Goal: Task Accomplishment & Management: Manage account settings

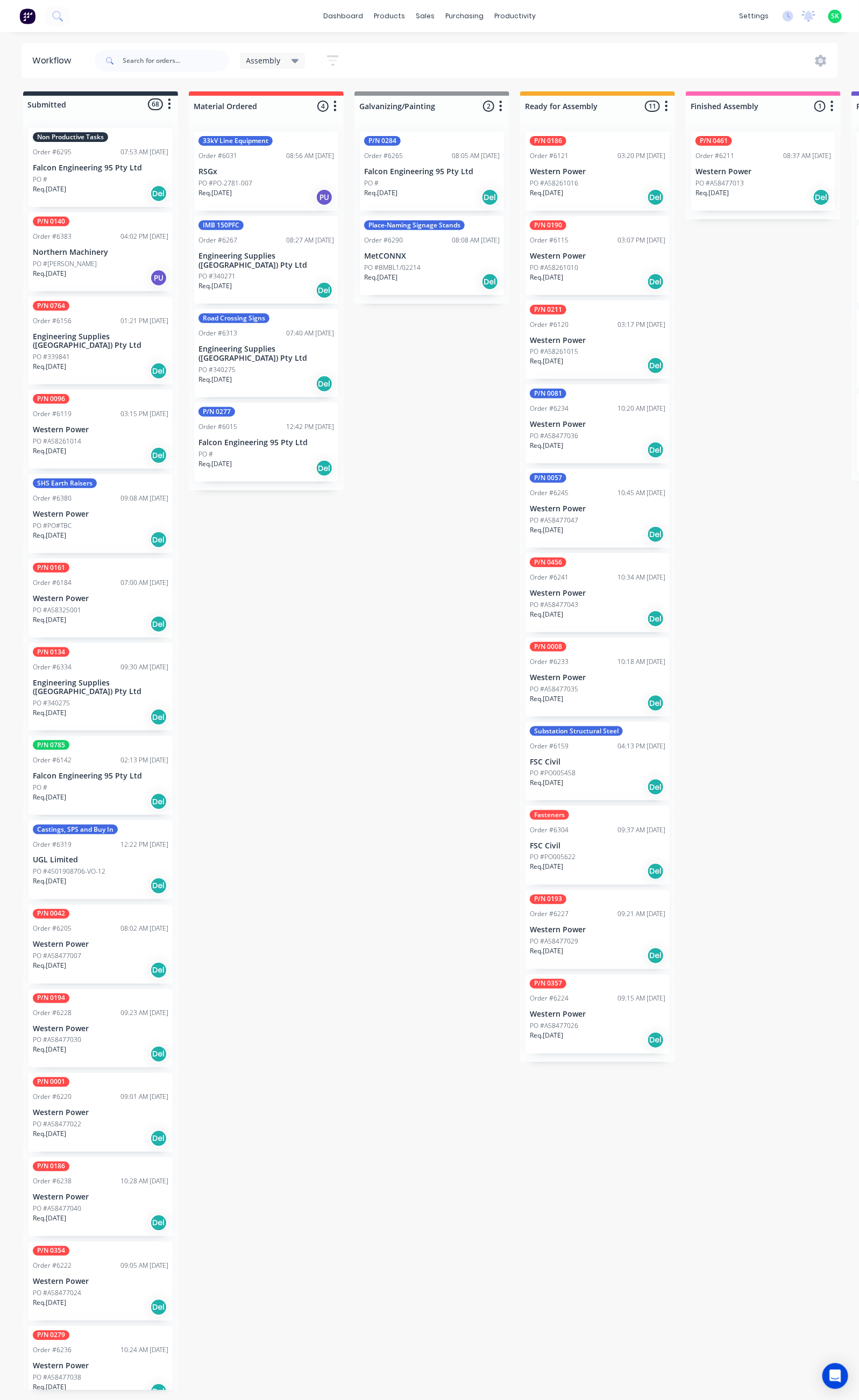
click at [87, 186] on div "Req. 30/09/25 Del" at bounding box center [101, 194] width 136 height 19
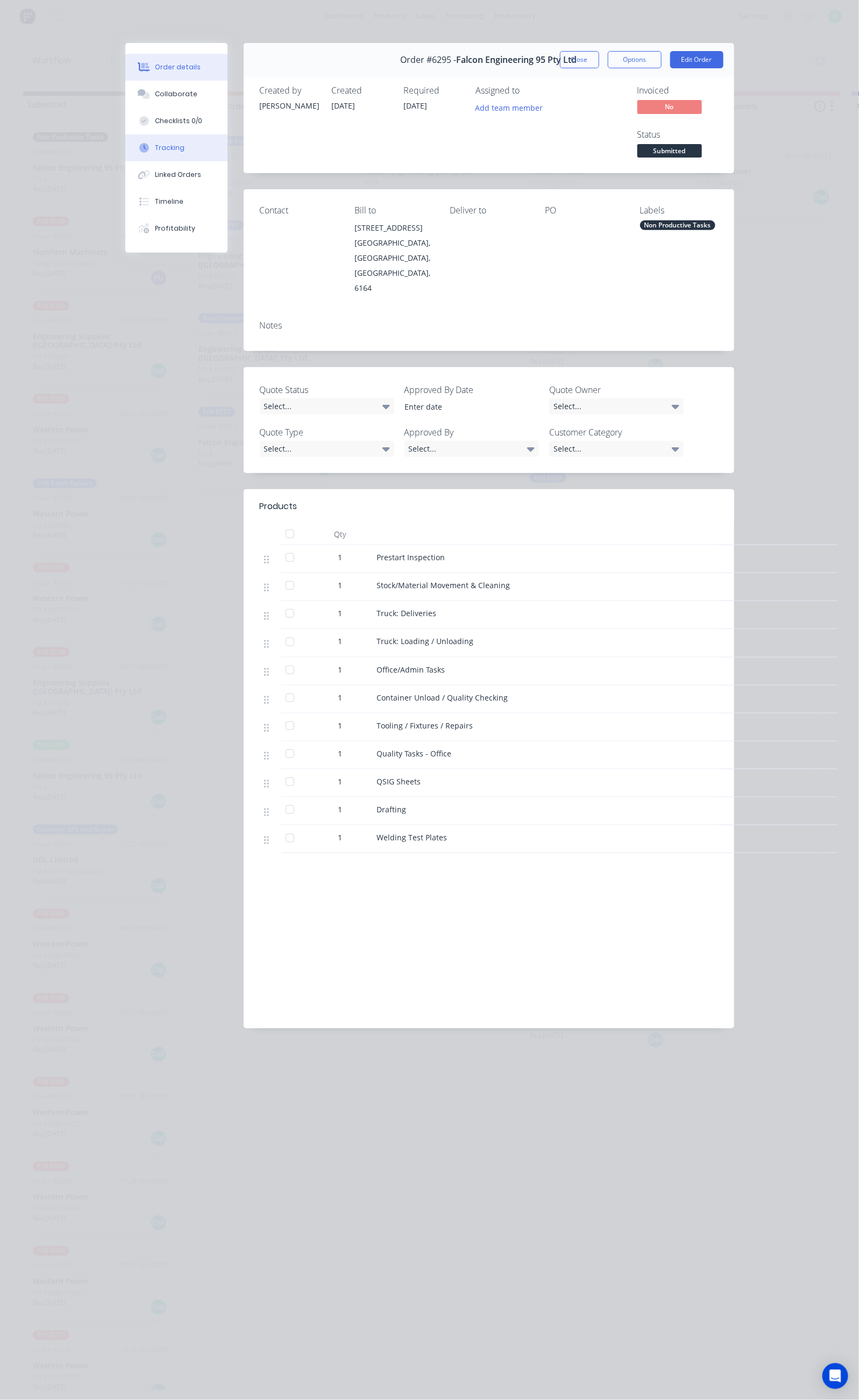
click at [125, 150] on button "Tracking" at bounding box center [176, 147] width 102 height 27
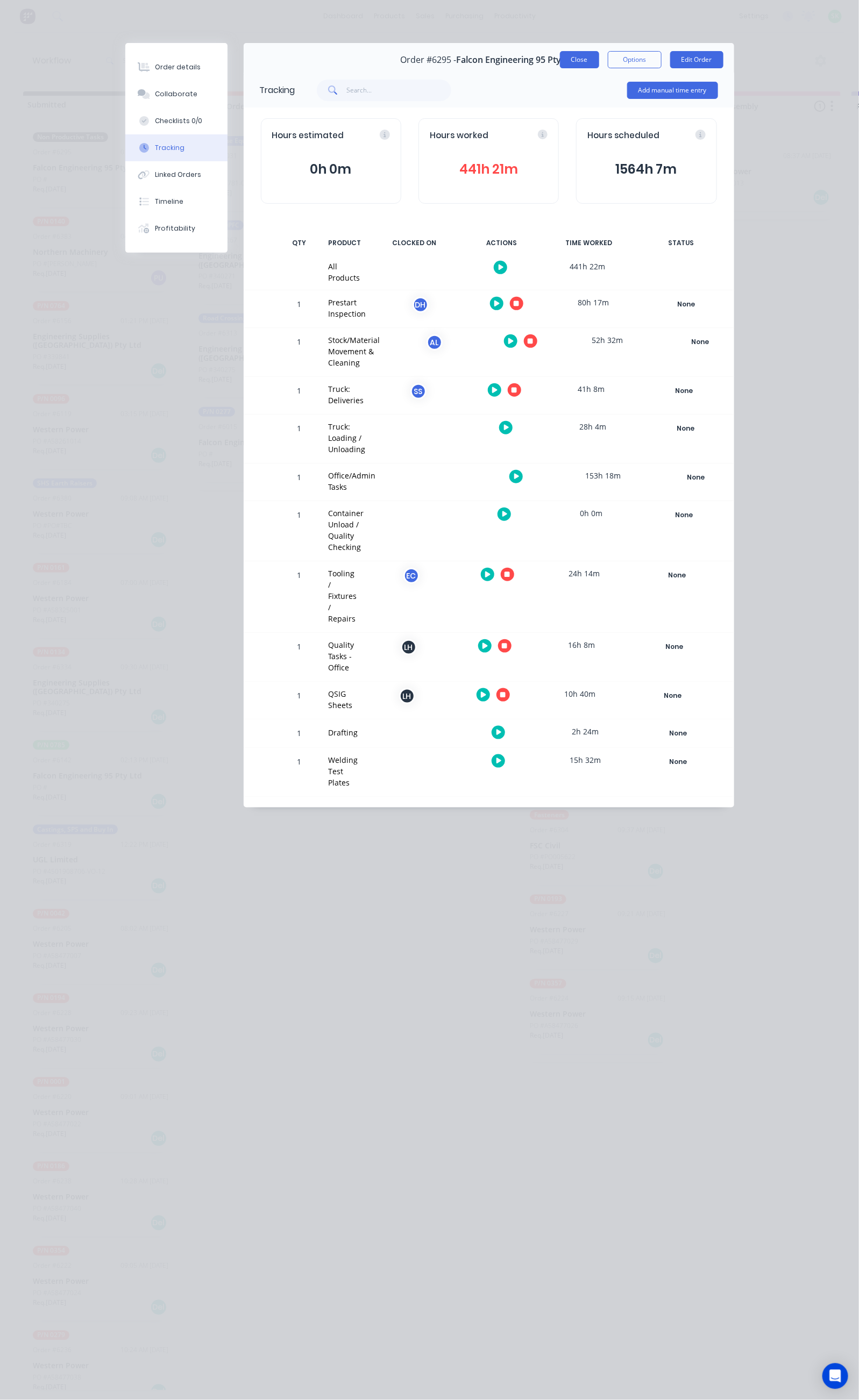
click at [599, 59] on button "Close" at bounding box center [579, 60] width 39 height 17
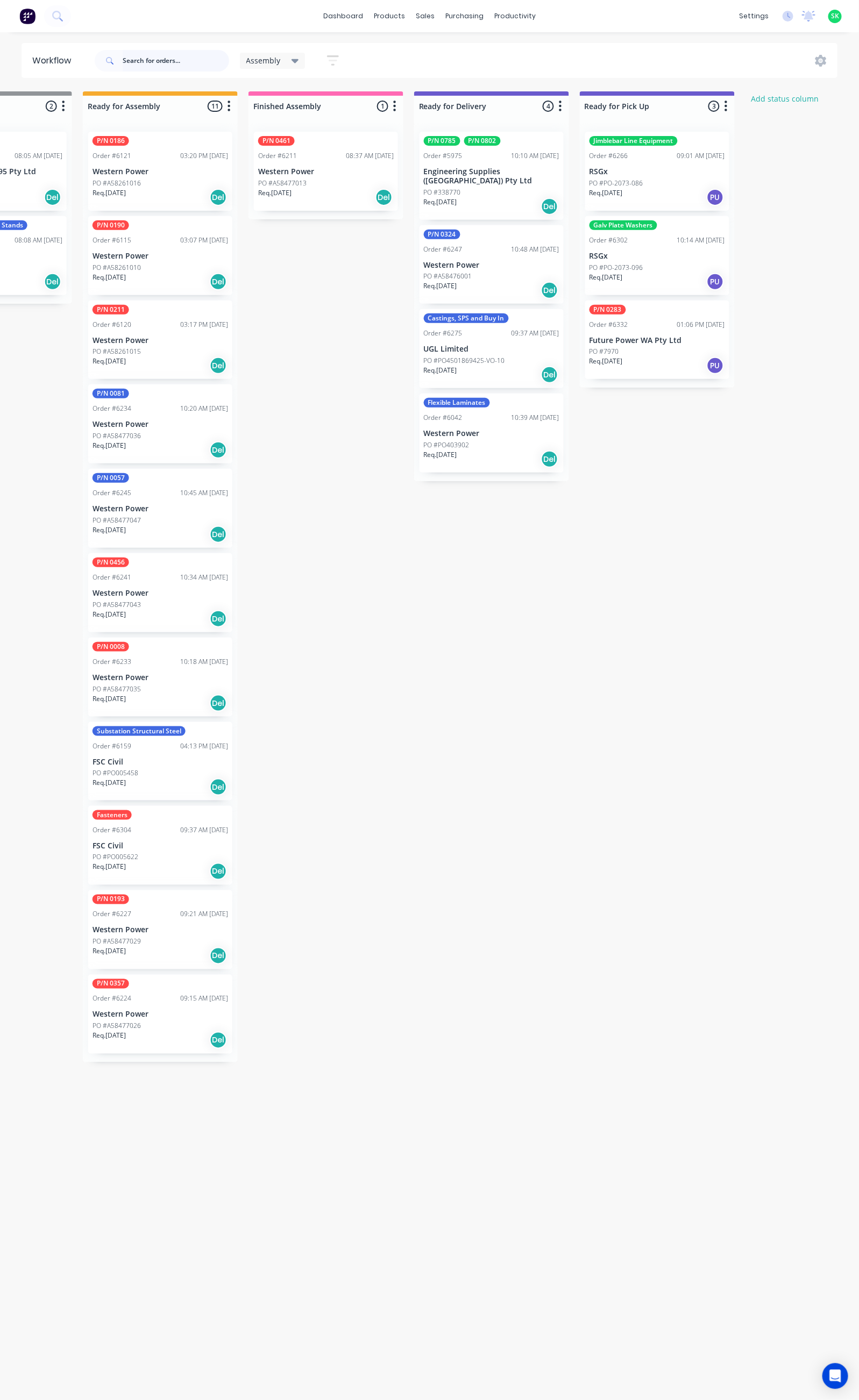
scroll to position [0, 443]
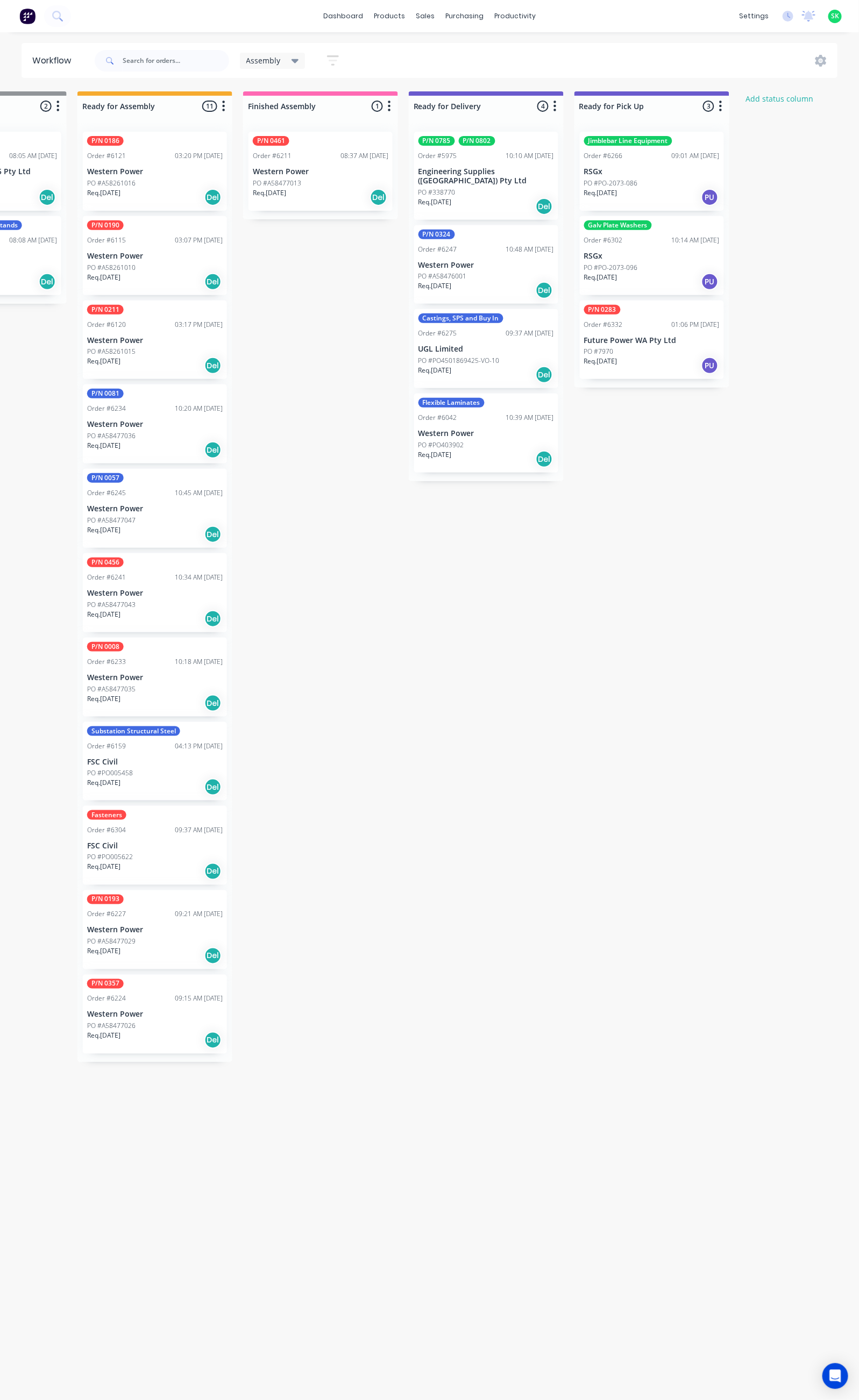
click at [682, 334] on div "P/N 0283 Order #6332 01:06 PM 26/09/25 Future Power WA Pty Ltd PO #7970 Req. 01…" at bounding box center [651, 340] width 144 height 79
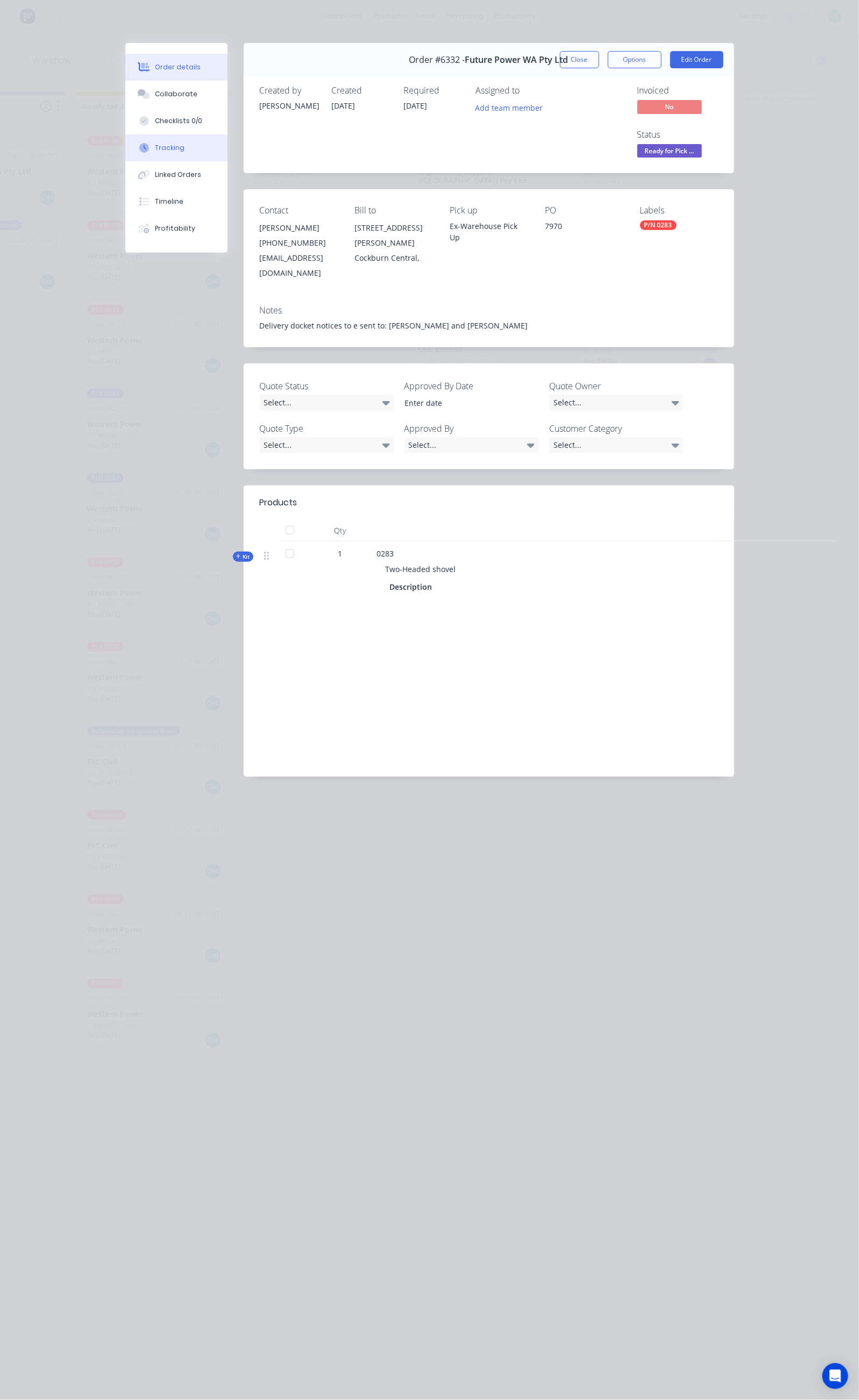
click at [125, 136] on button "Tracking" at bounding box center [176, 147] width 102 height 27
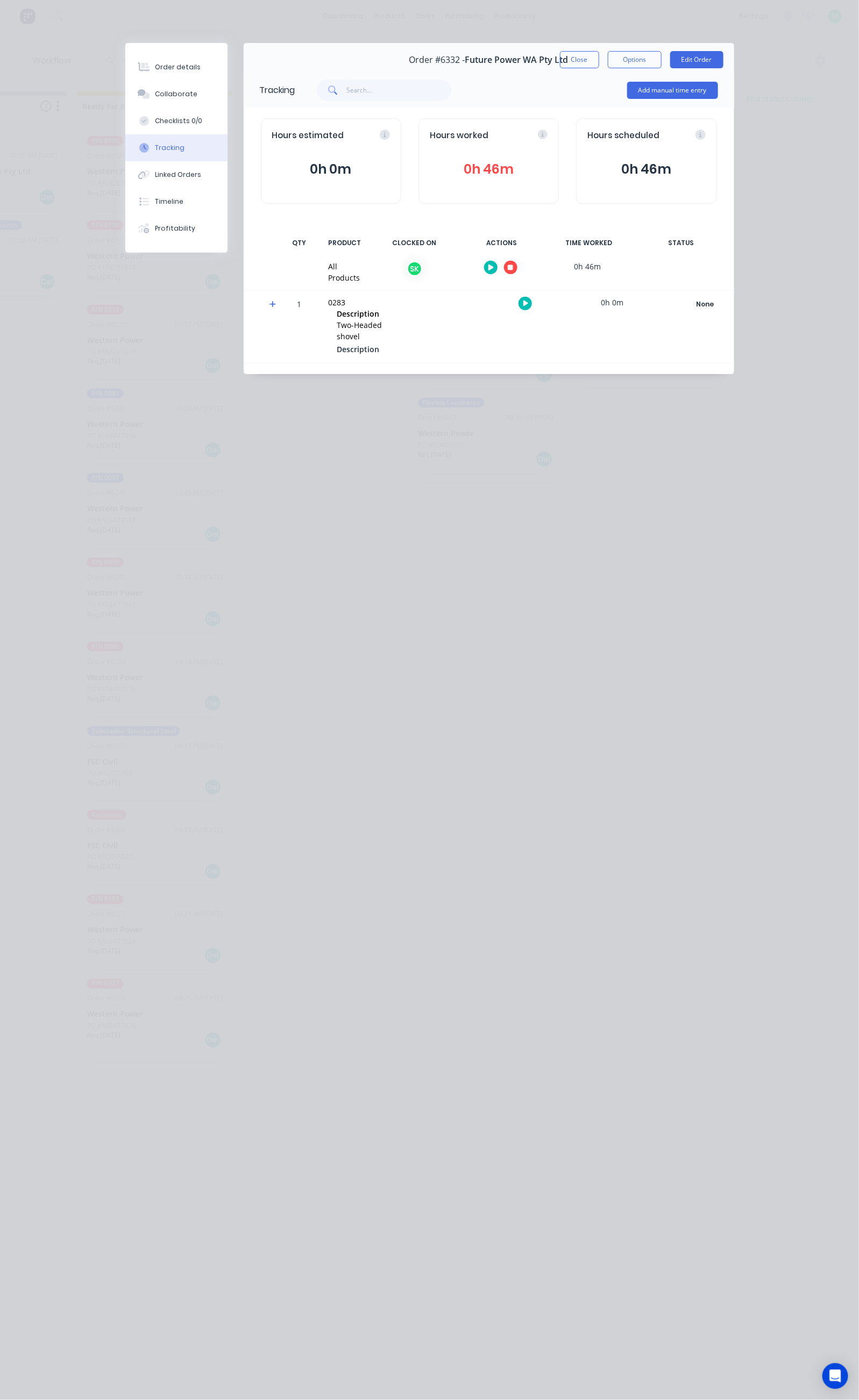
click at [513, 267] on icon "button" at bounding box center [510, 267] width 5 height 5
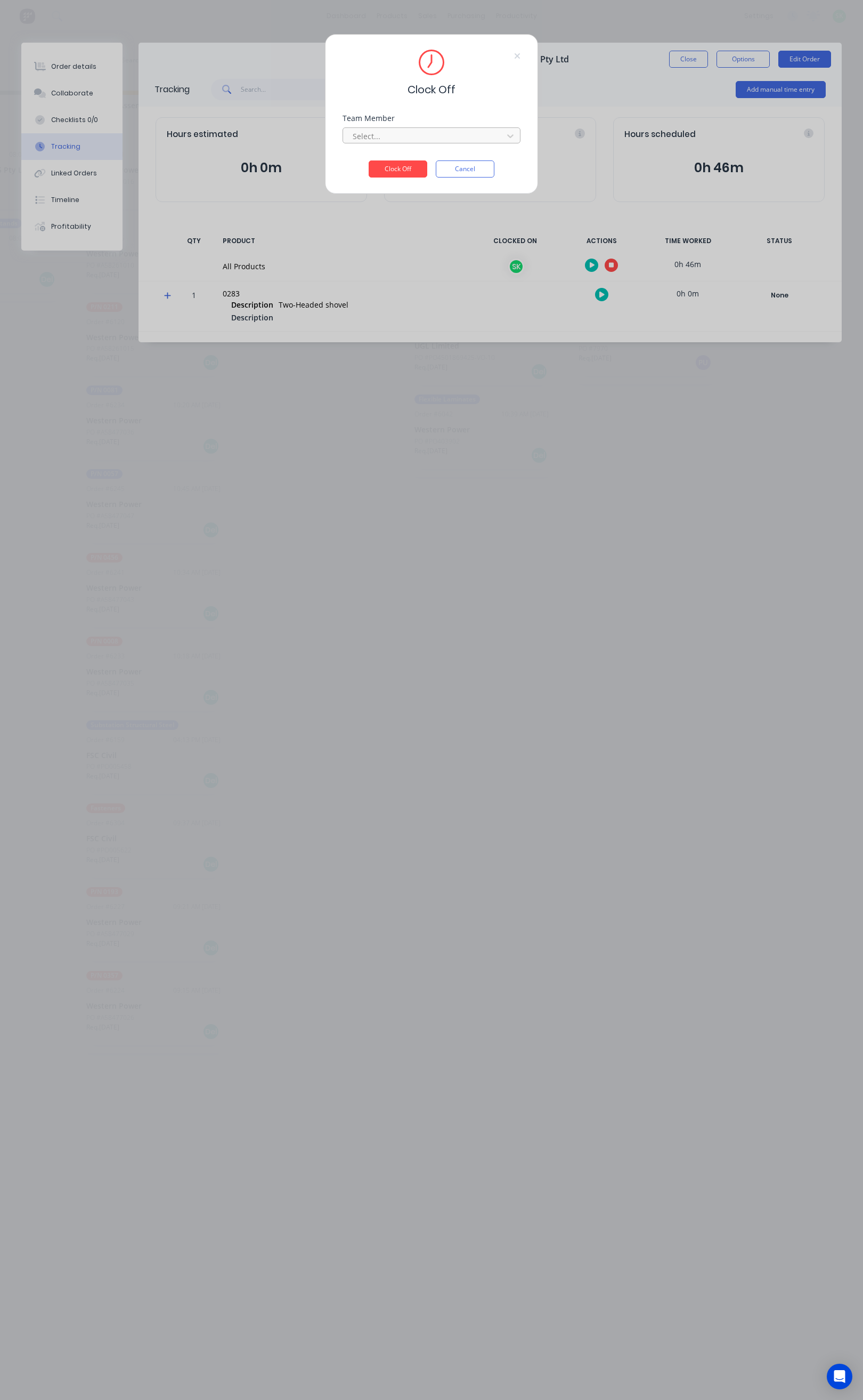
click at [472, 143] on div at bounding box center [424, 136] width 146 height 13
click at [407, 163] on button "Clock Off" at bounding box center [398, 168] width 58 height 17
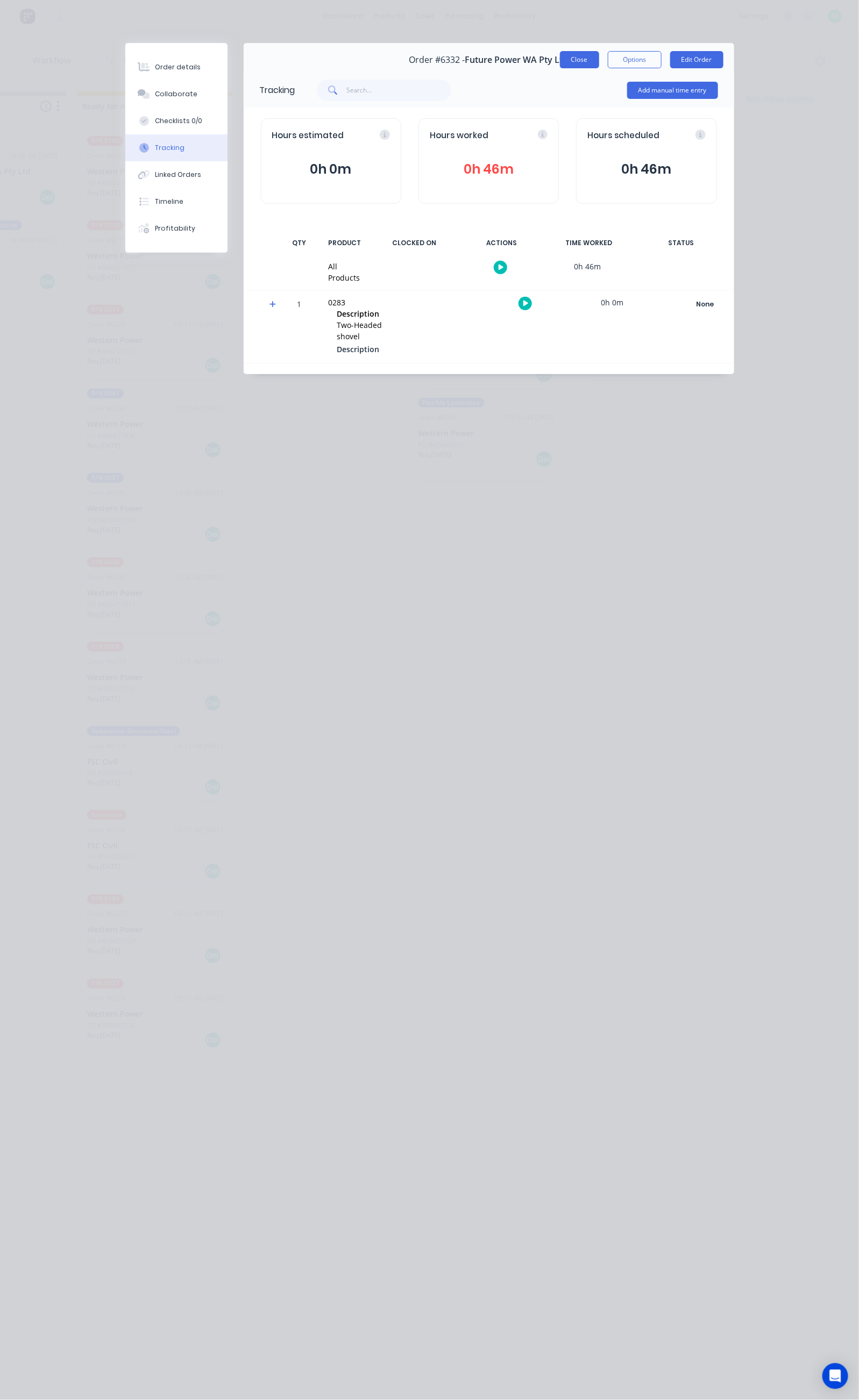
click at [599, 54] on button "Close" at bounding box center [579, 60] width 39 height 17
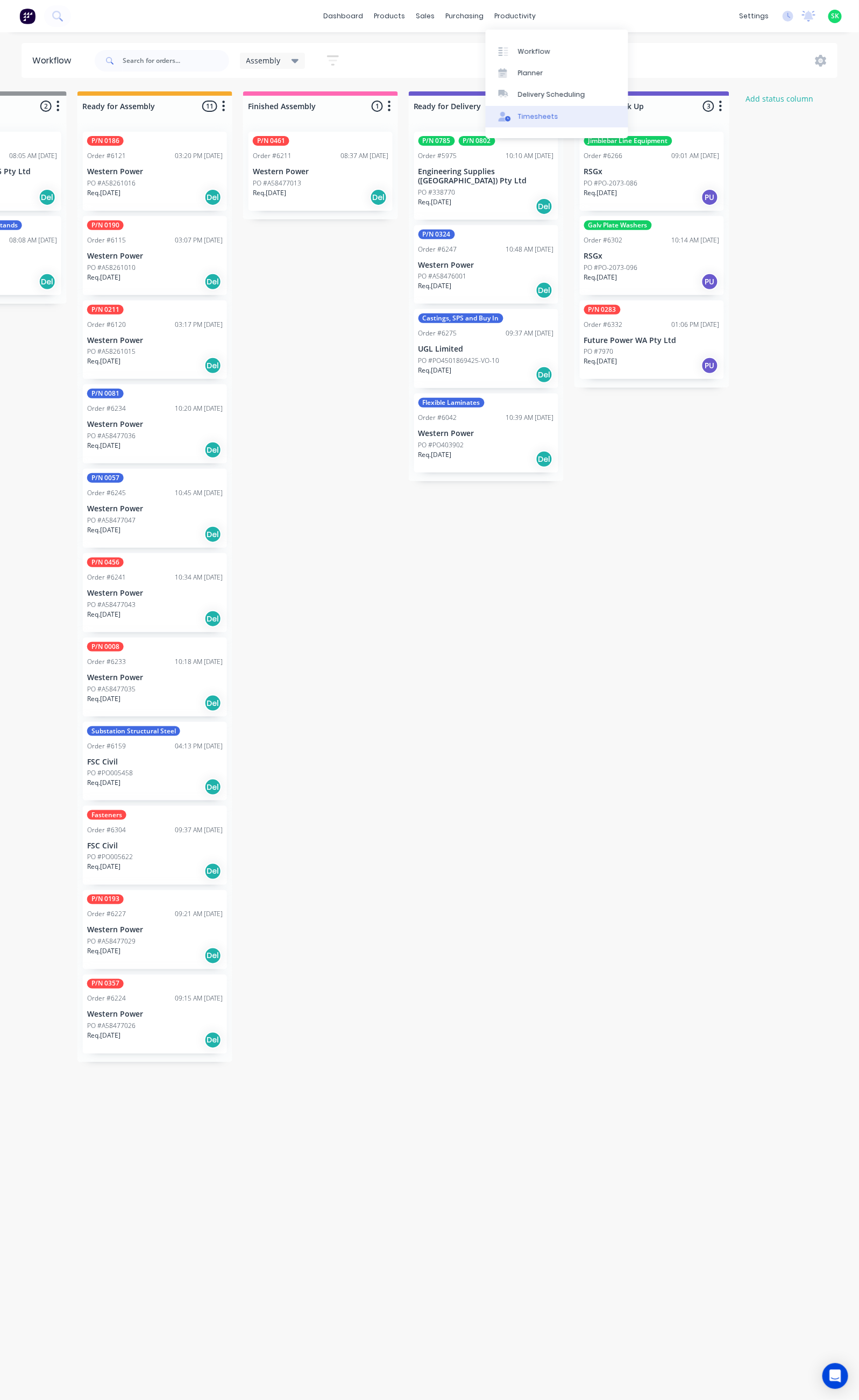
click at [529, 107] on link "Timesheets" at bounding box center [557, 116] width 142 height 22
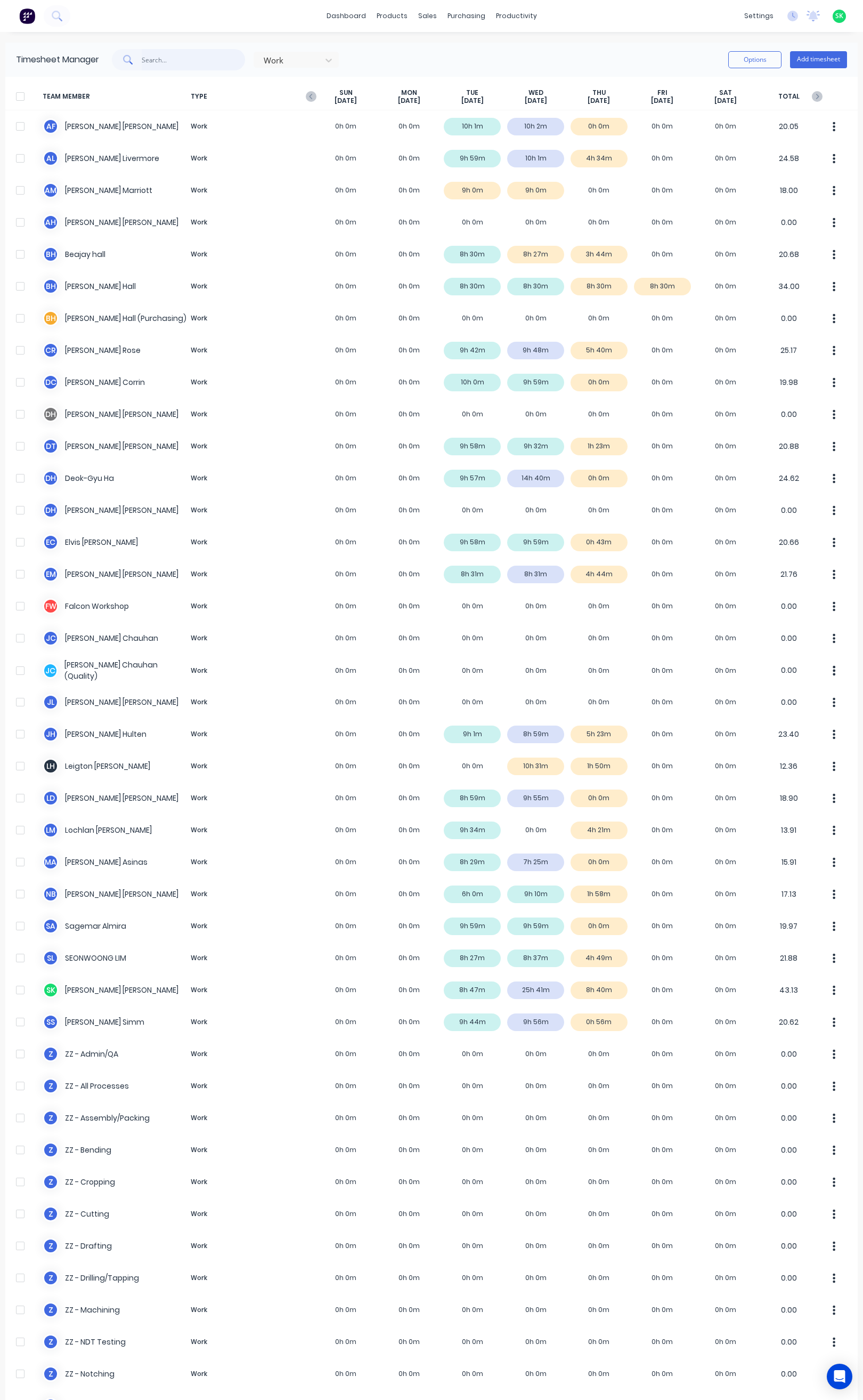
click at [160, 62] on input "text" at bounding box center [193, 59] width 104 height 21
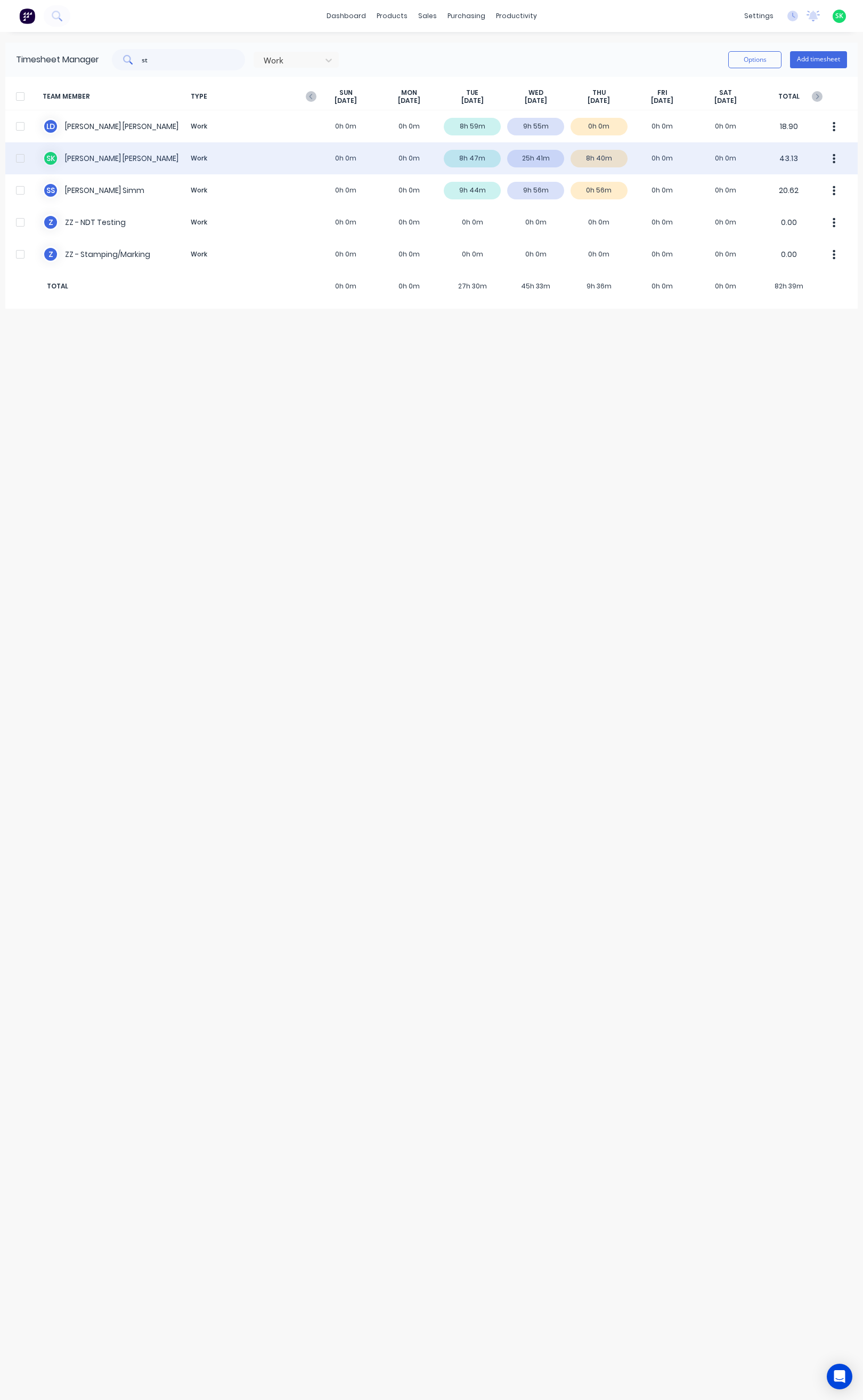
click at [22, 157] on div at bounding box center [20, 158] width 21 height 21
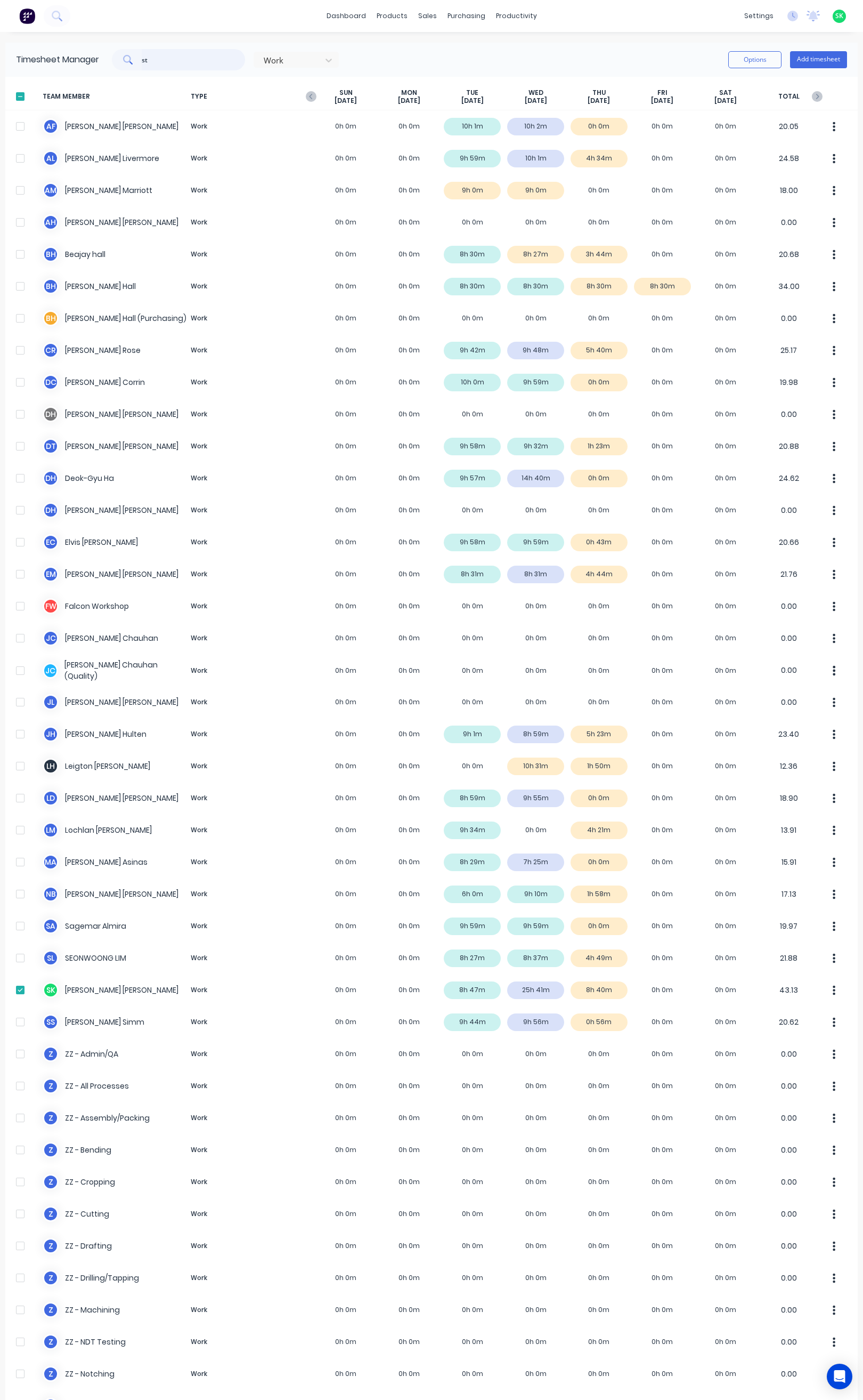
click at [162, 60] on input "st" at bounding box center [193, 59] width 104 height 21
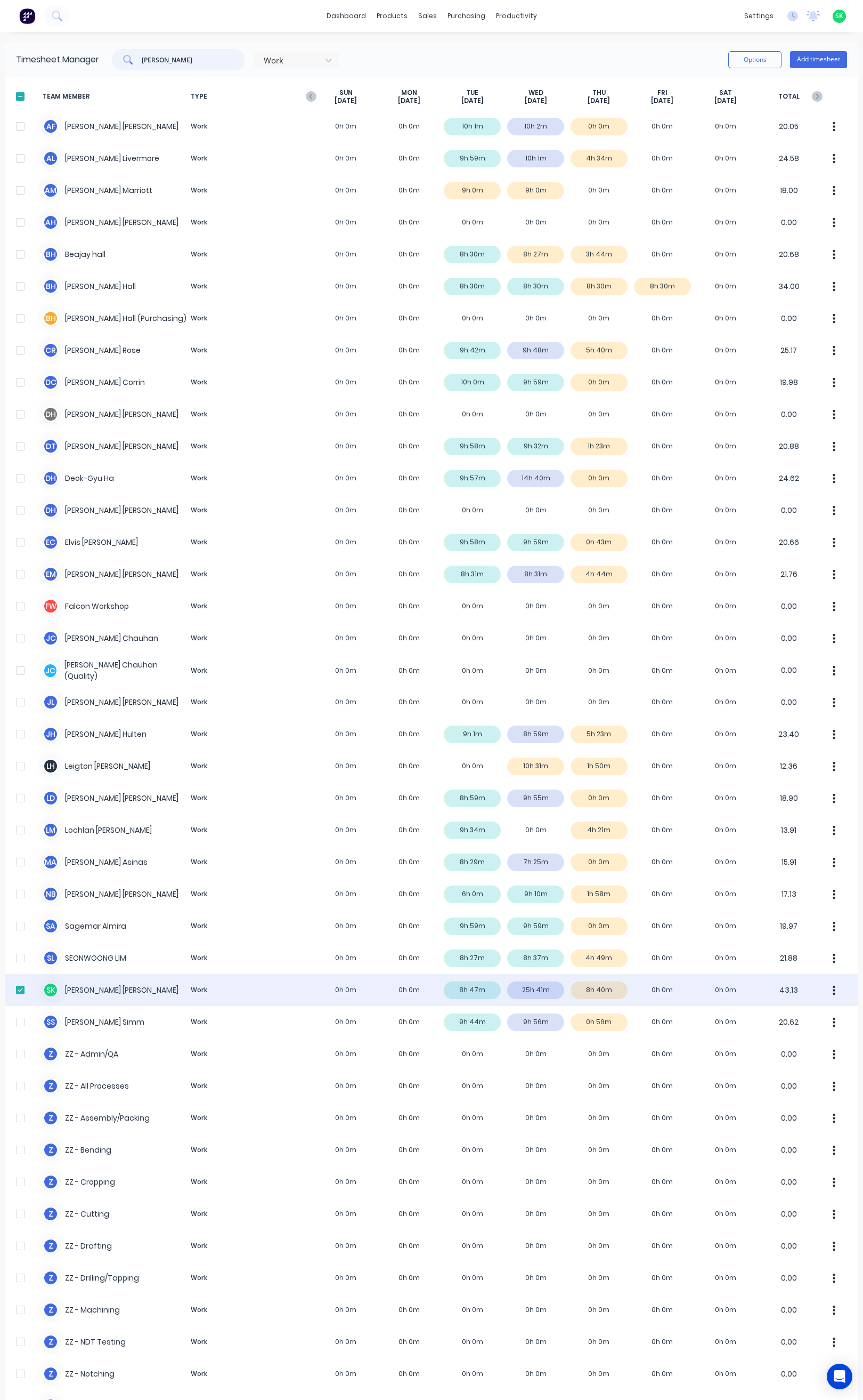
type input "stephen"
click at [16, 988] on div at bounding box center [20, 989] width 21 height 21
click at [18, 988] on div at bounding box center [20, 989] width 21 height 21
click at [83, 989] on div "S K Stephen Kane Work 0h 0m 0h 0m 8h 47m 25h 41m 8h 40m 0h 0m 0h 0m 43.13" at bounding box center [431, 989] width 853 height 32
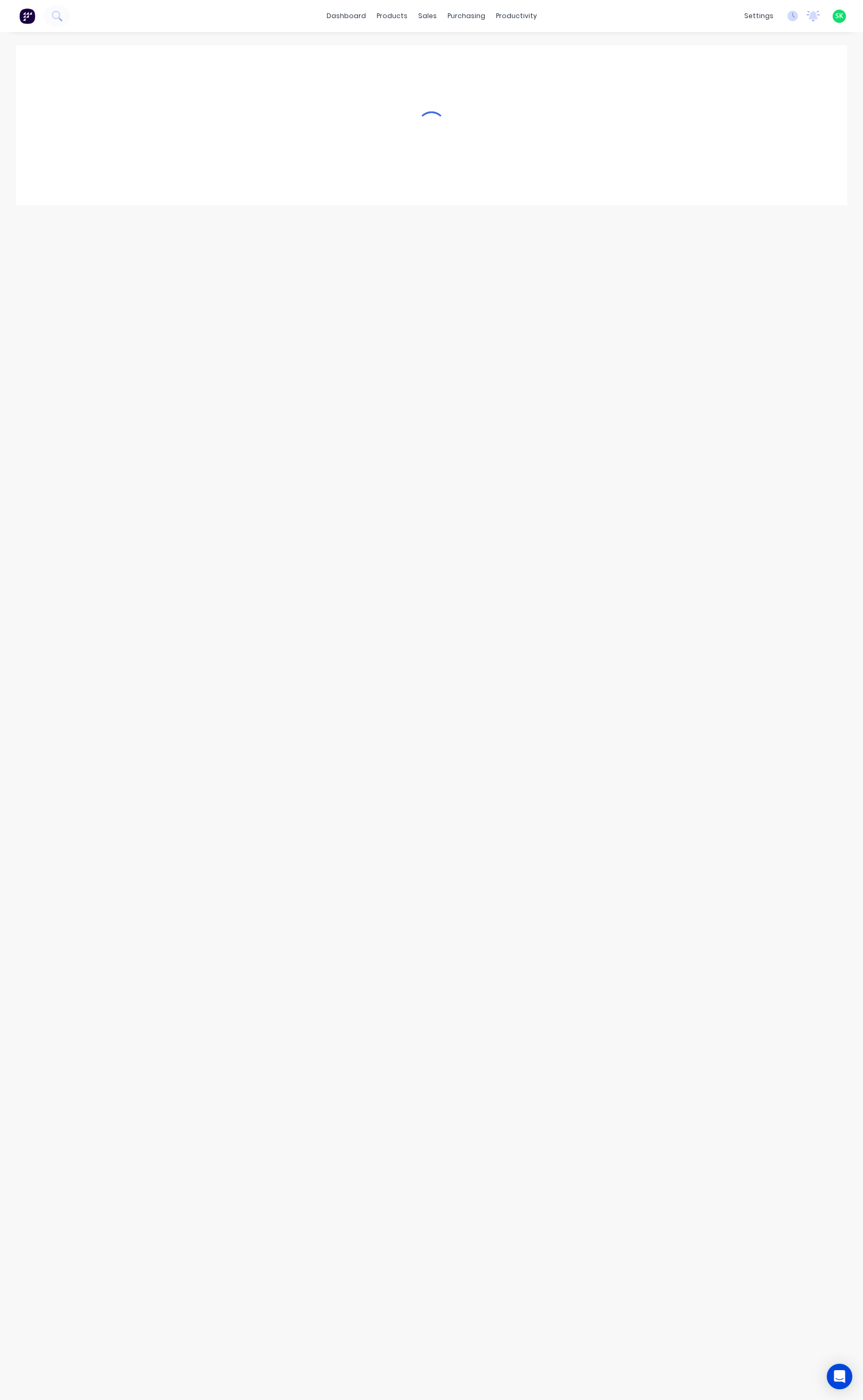
click at [83, 989] on div at bounding box center [431, 705] width 853 height 1347
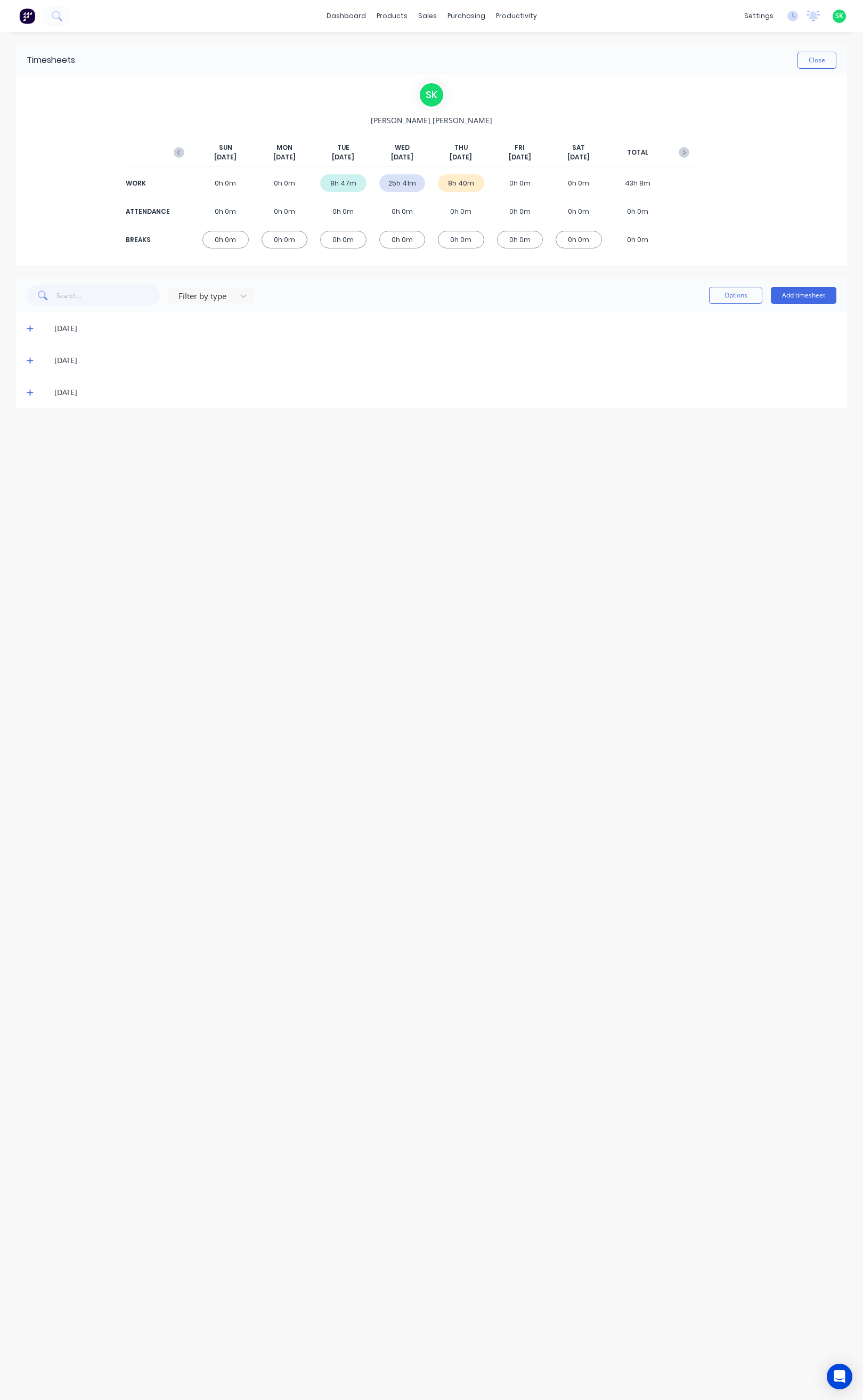
click at [31, 360] on icon at bounding box center [30, 360] width 7 height 7
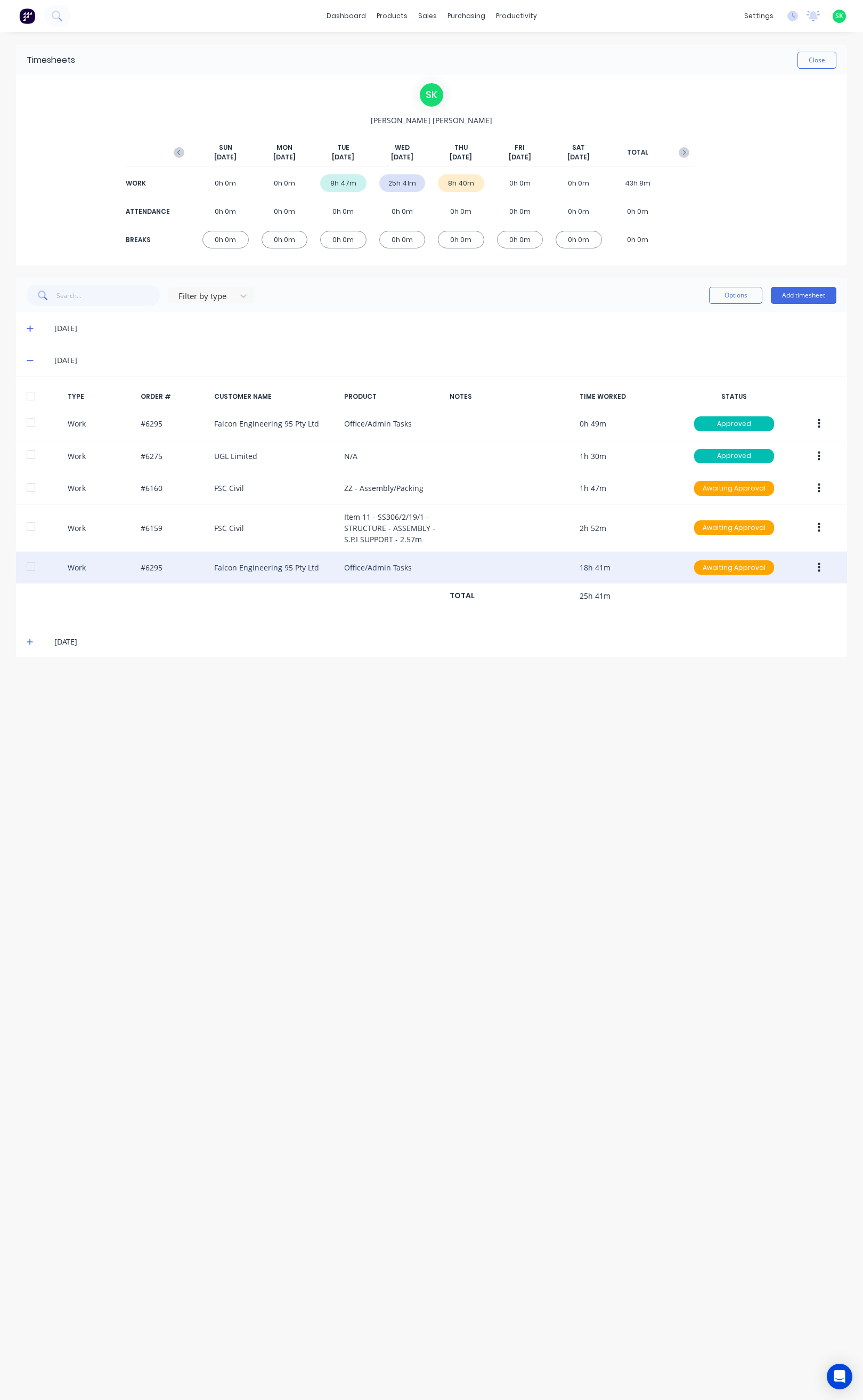
click at [819, 569] on icon "button" at bounding box center [819, 567] width 3 height 10
click at [785, 532] on div "Edit" at bounding box center [781, 527] width 82 height 16
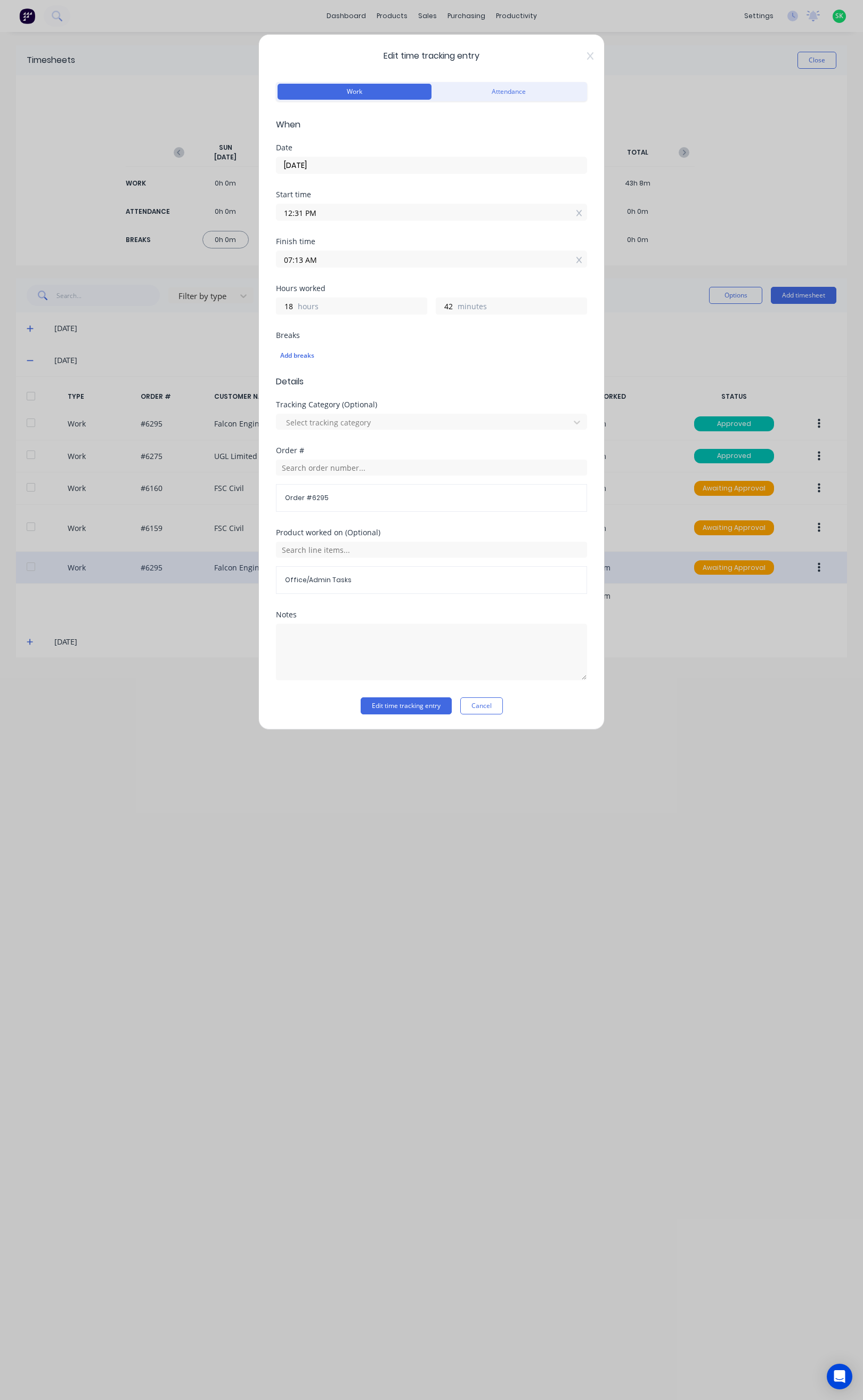
drag, startPoint x: 301, startPoint y: 260, endPoint x: 312, endPoint y: 270, distance: 14.9
click at [302, 260] on input "07:13 AM" at bounding box center [432, 259] width 310 height 16
type input "04:13 AM"
type input "15"
click at [306, 299] on div "02" at bounding box center [298, 299] width 26 height 18
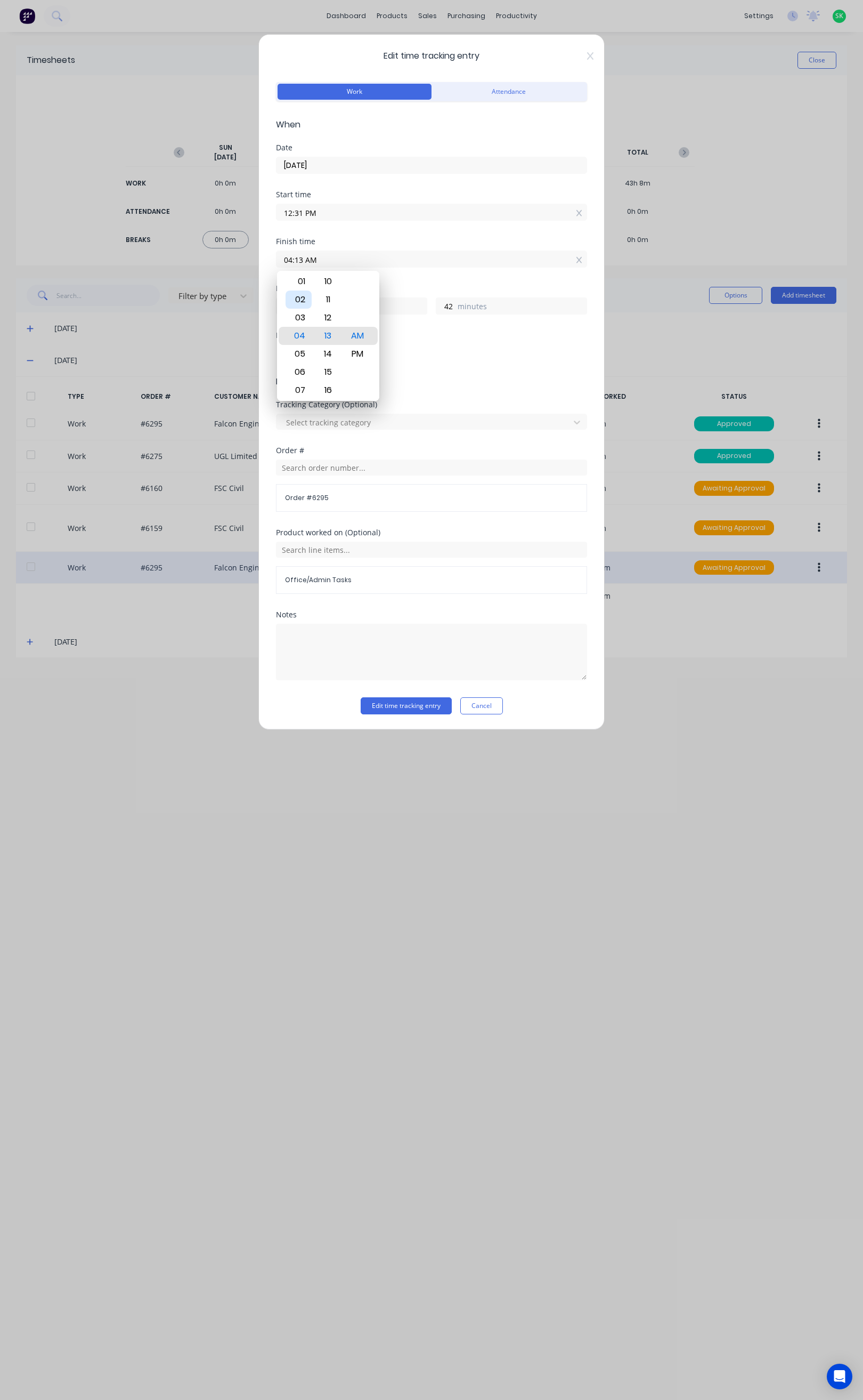
type input "02:13 AM"
type input "13"
type input "02:17 AM"
type input "46"
type input "02:22 AM"
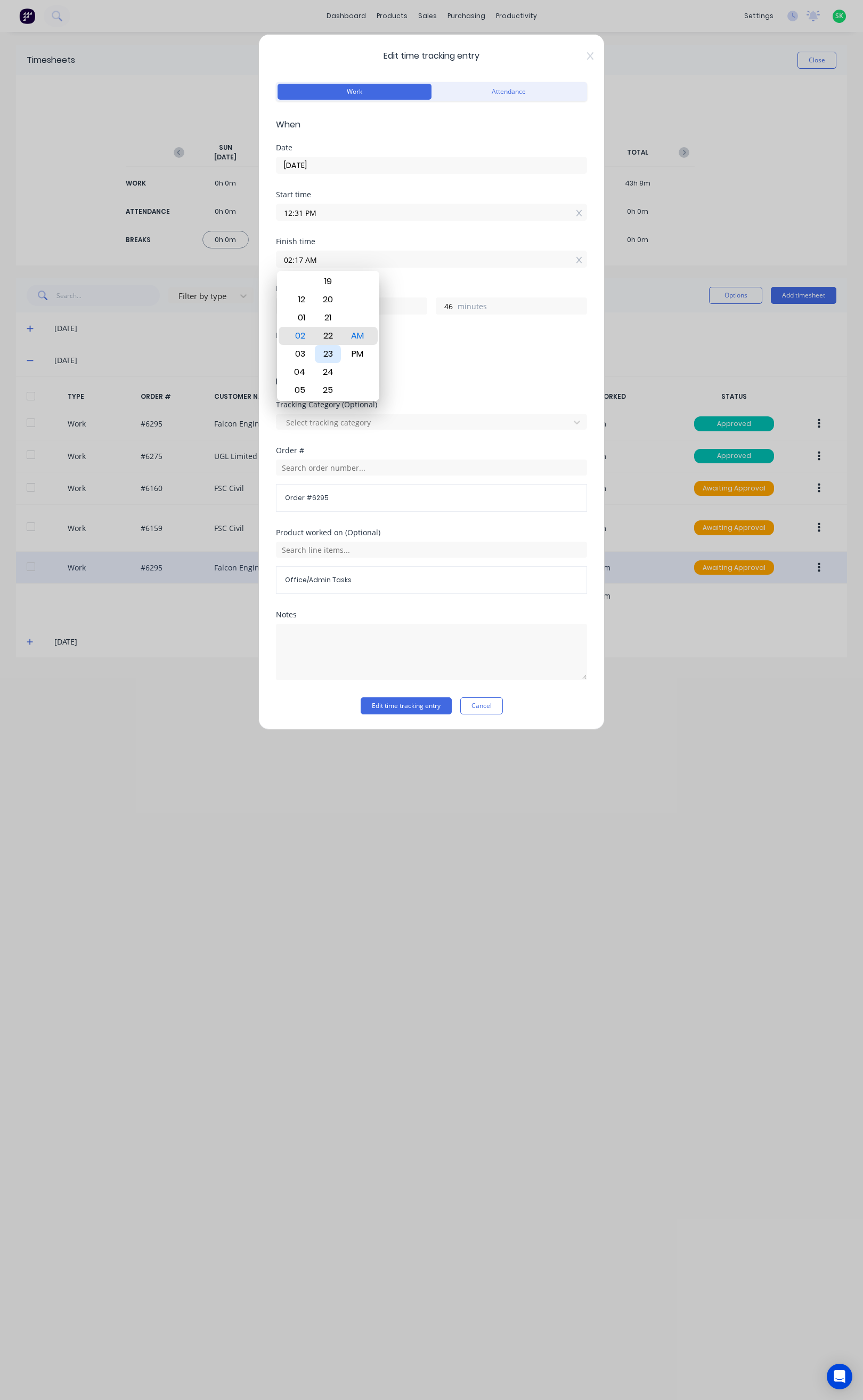
type input "51"
type input "02:26 AM"
type input "55"
type input "02:29 AM"
type input "58"
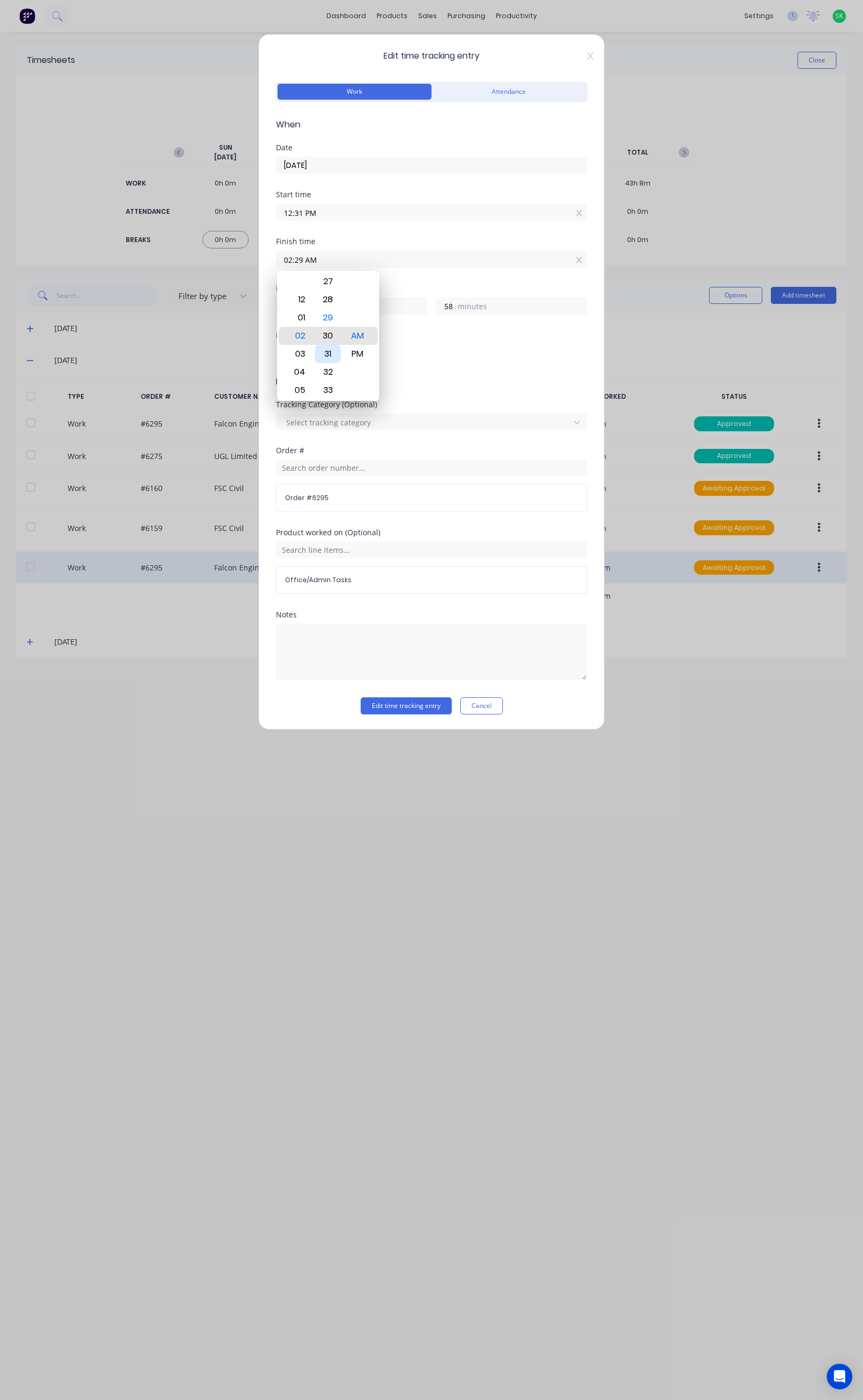
type input "02:30 AM"
type input "59"
click at [360, 347] on div "PM" at bounding box center [357, 354] width 26 height 18
type input "02:30 PM"
type input "1"
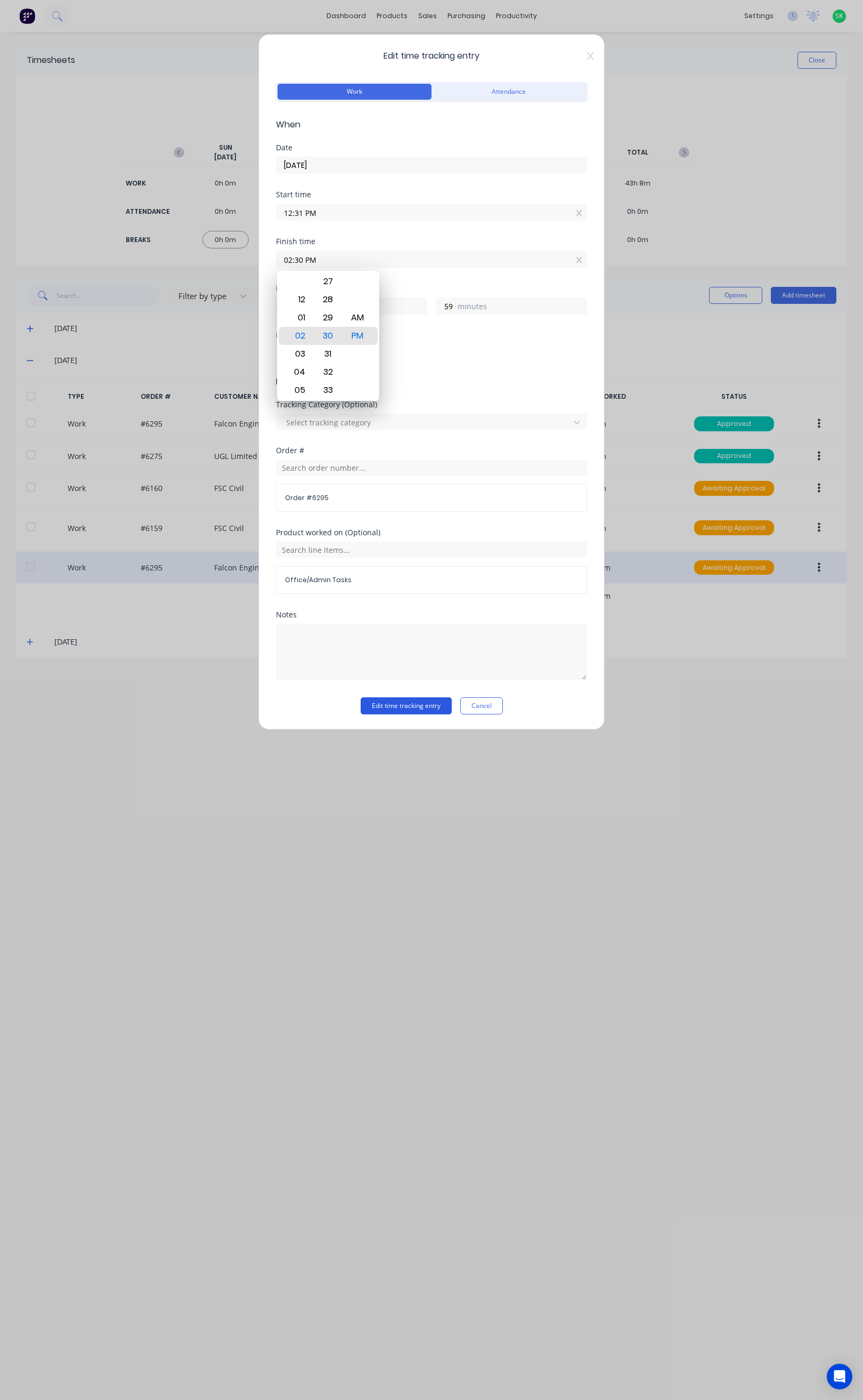
click at [408, 710] on button "Edit time tracking entry" at bounding box center [406, 705] width 91 height 17
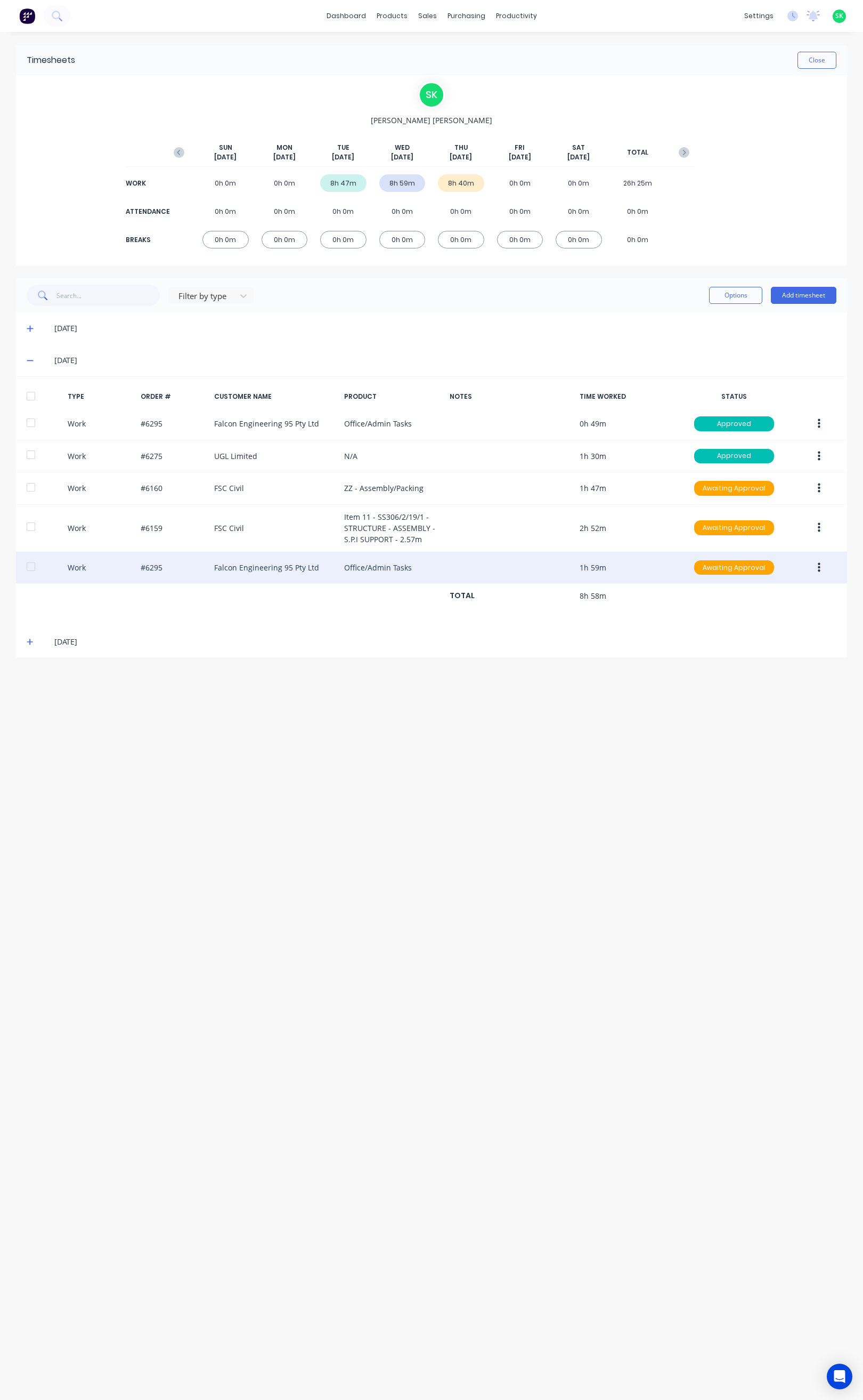
click at [32, 358] on icon at bounding box center [30, 360] width 7 height 7
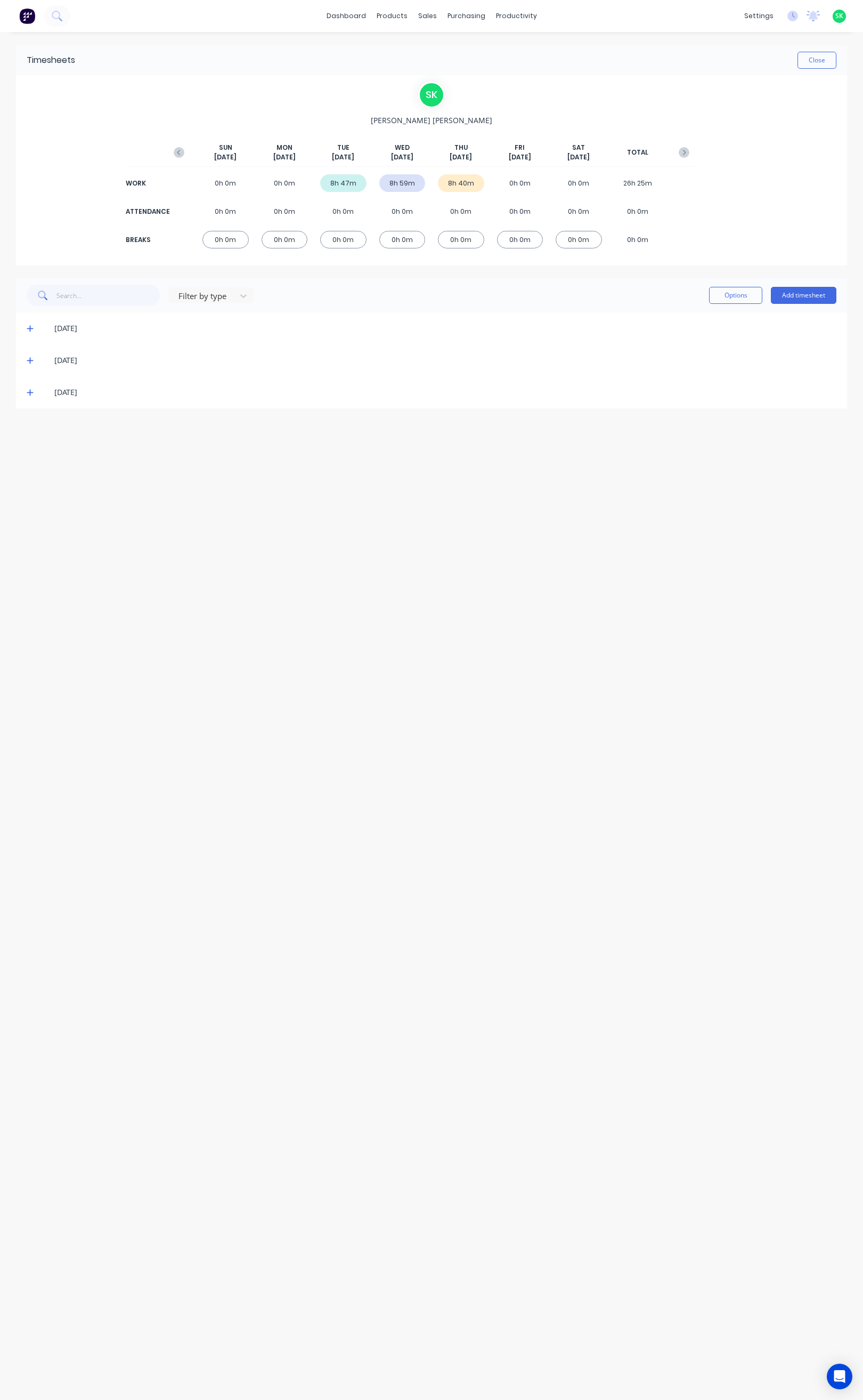
click at [30, 392] on icon at bounding box center [30, 393] width 7 height 7
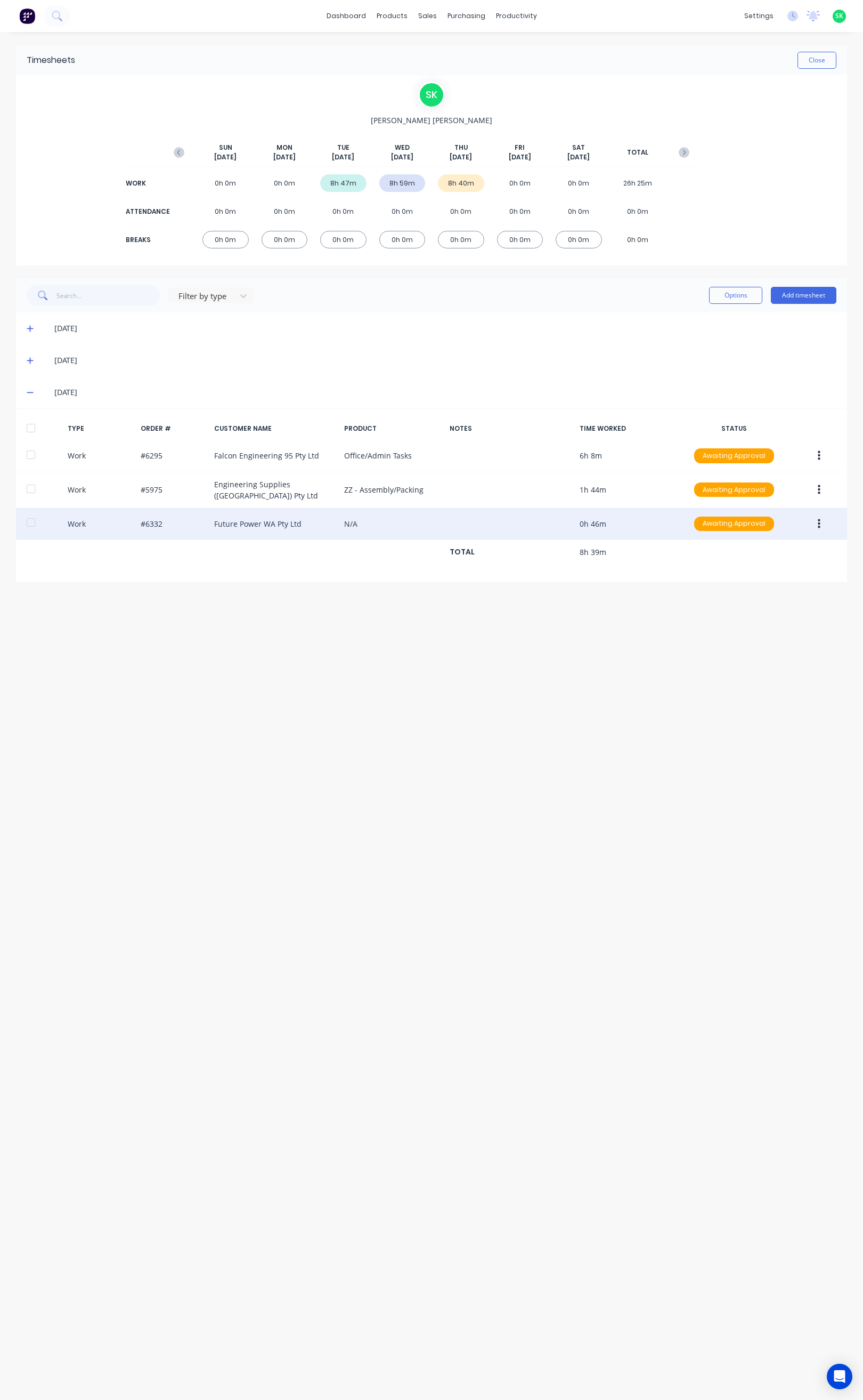
click at [819, 521] on icon "button" at bounding box center [819, 524] width 3 height 12
click at [768, 478] on div "Edit" at bounding box center [781, 484] width 82 height 16
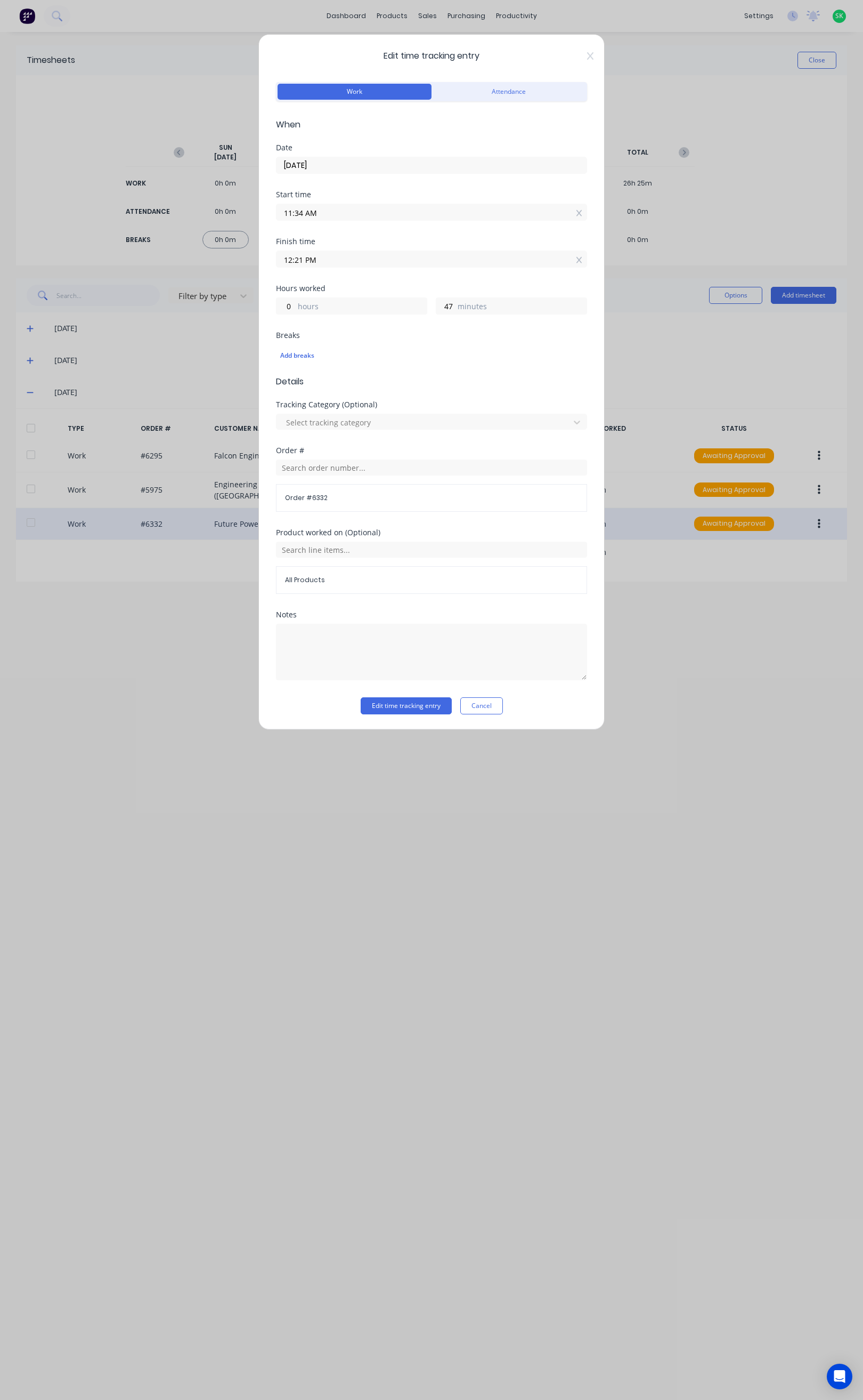
click at [301, 260] on input "12:21 PM" at bounding box center [432, 259] width 310 height 16
type input "04:21 PM"
type input "4"
type input "09:21 PM"
type input "9"
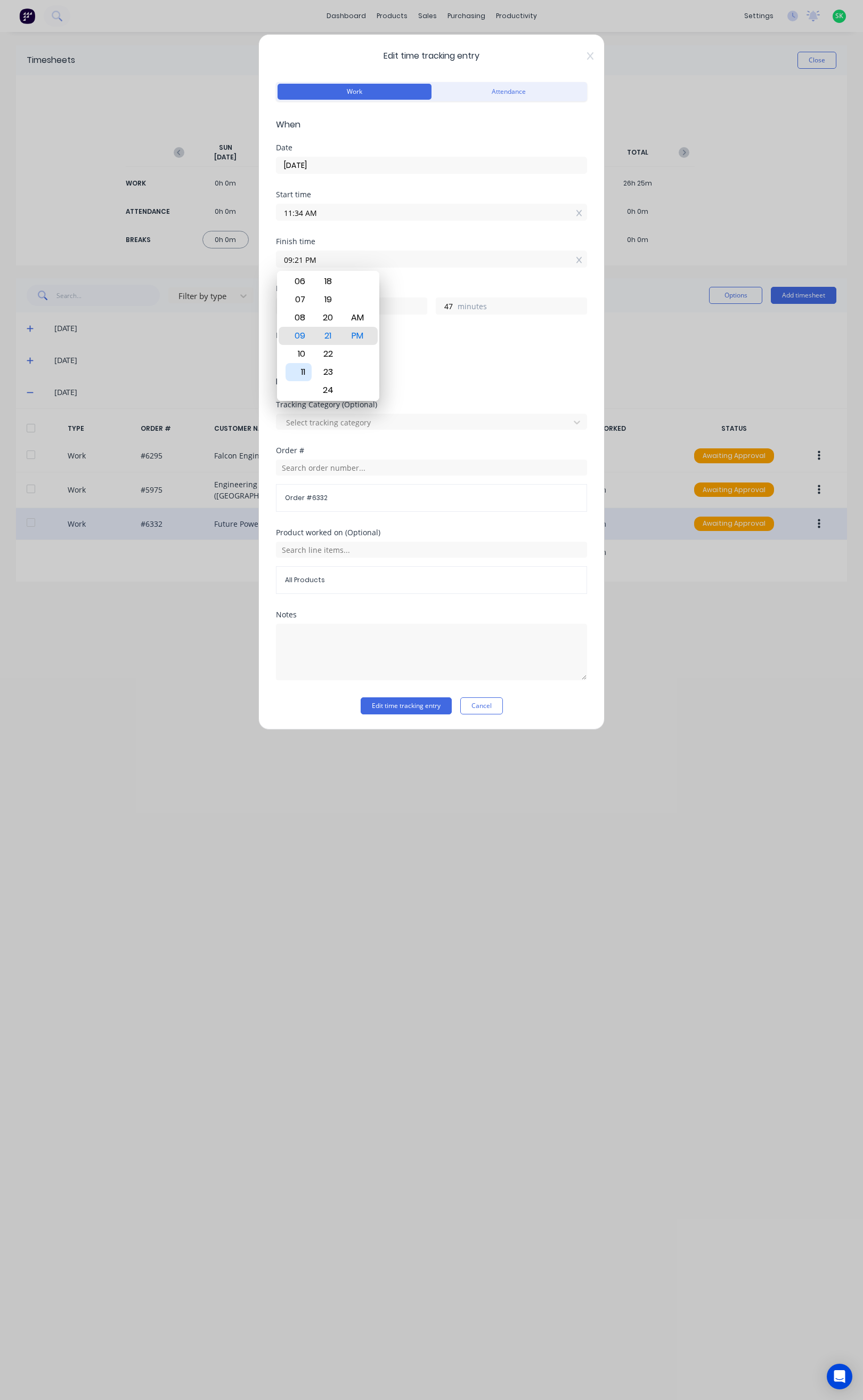
click at [304, 371] on div "11" at bounding box center [298, 372] width 26 height 18
type input "11:21 PM"
type input "11"
type input "11:25 PM"
type input "51"
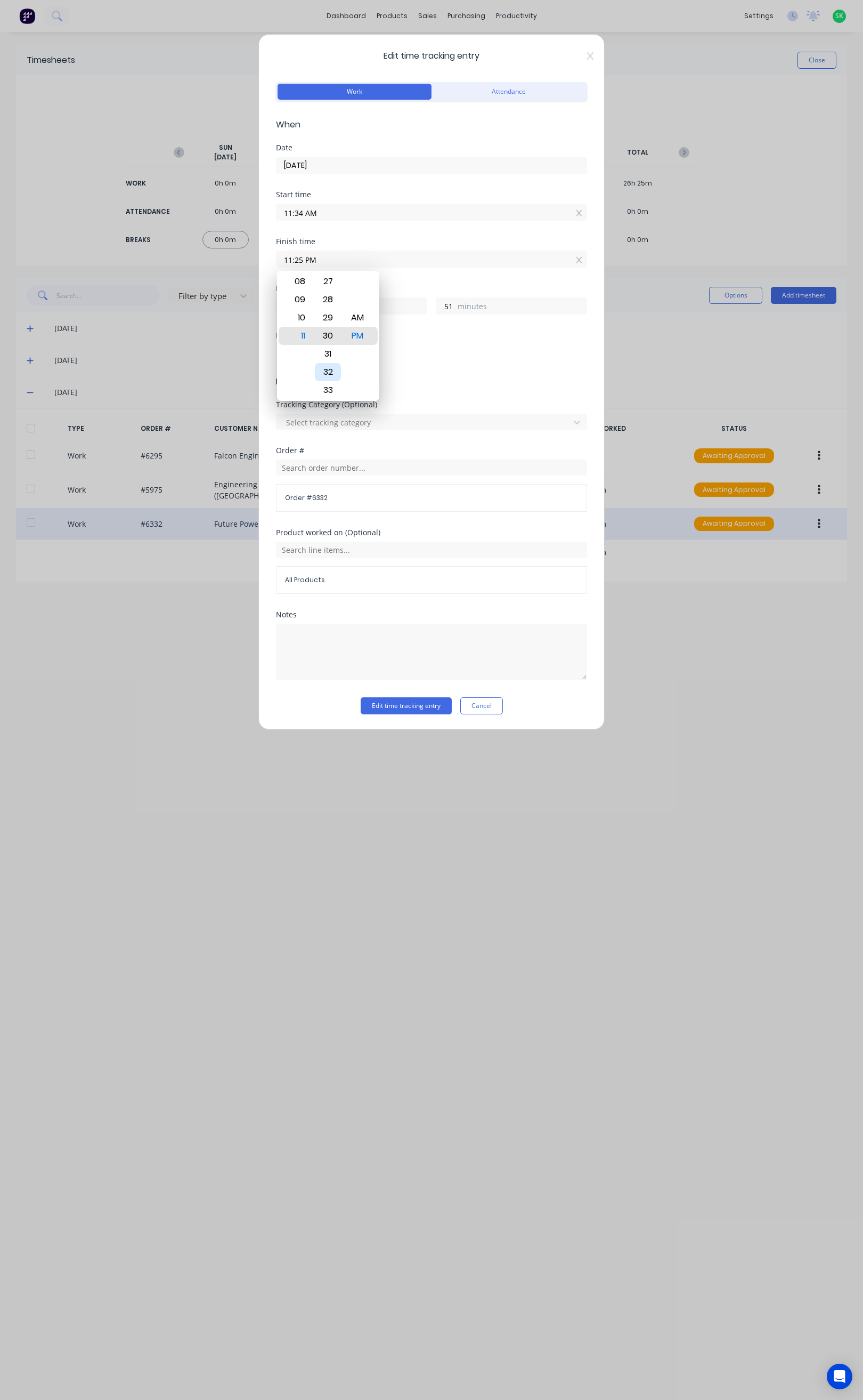
type input "11:30 PM"
type input "56"
type input "11:36 PM"
type input "12"
type input "2"
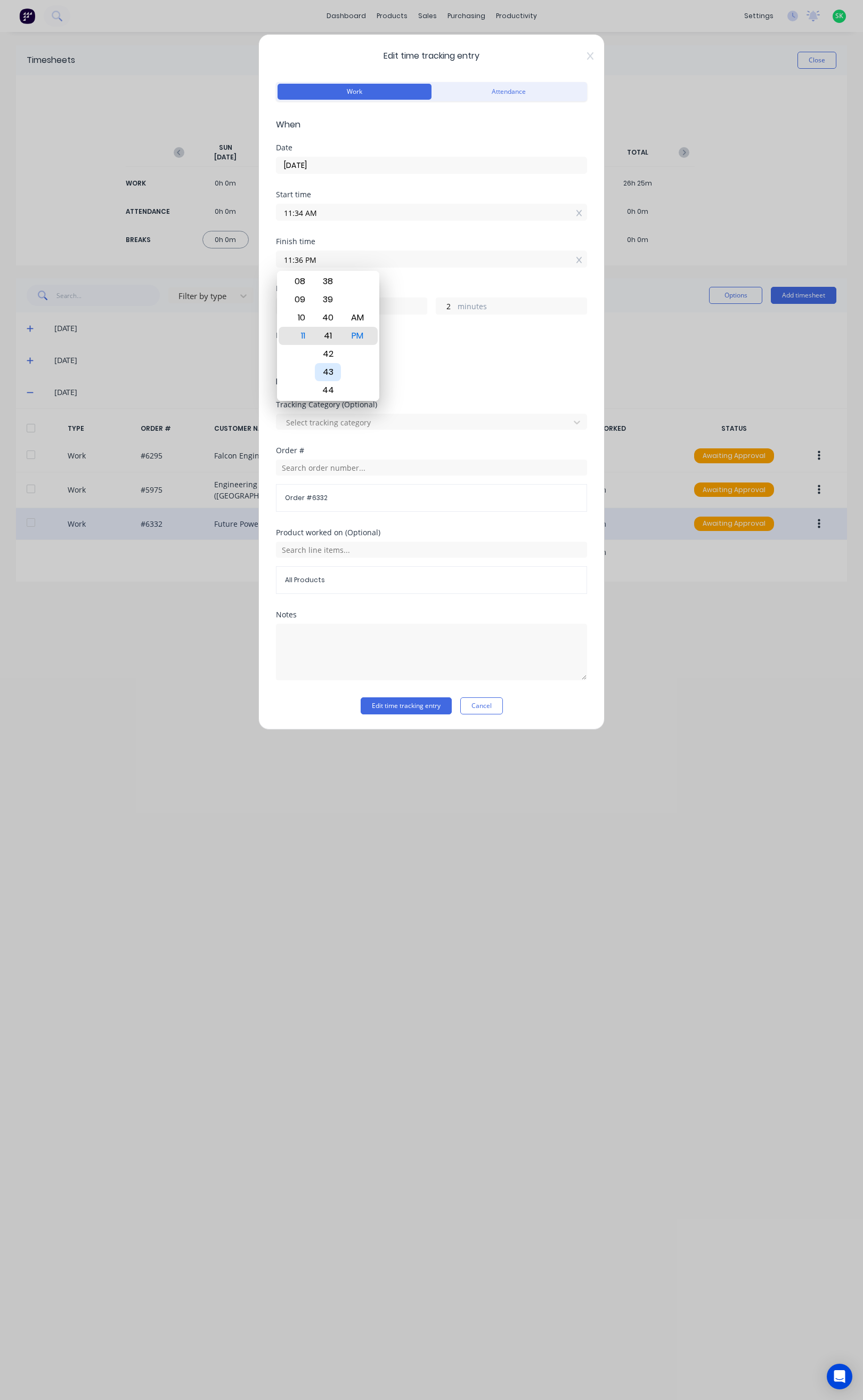
type input "11:41 PM"
type input "7"
type input "11:43 PM"
type input "9"
type input "11:44 PM"
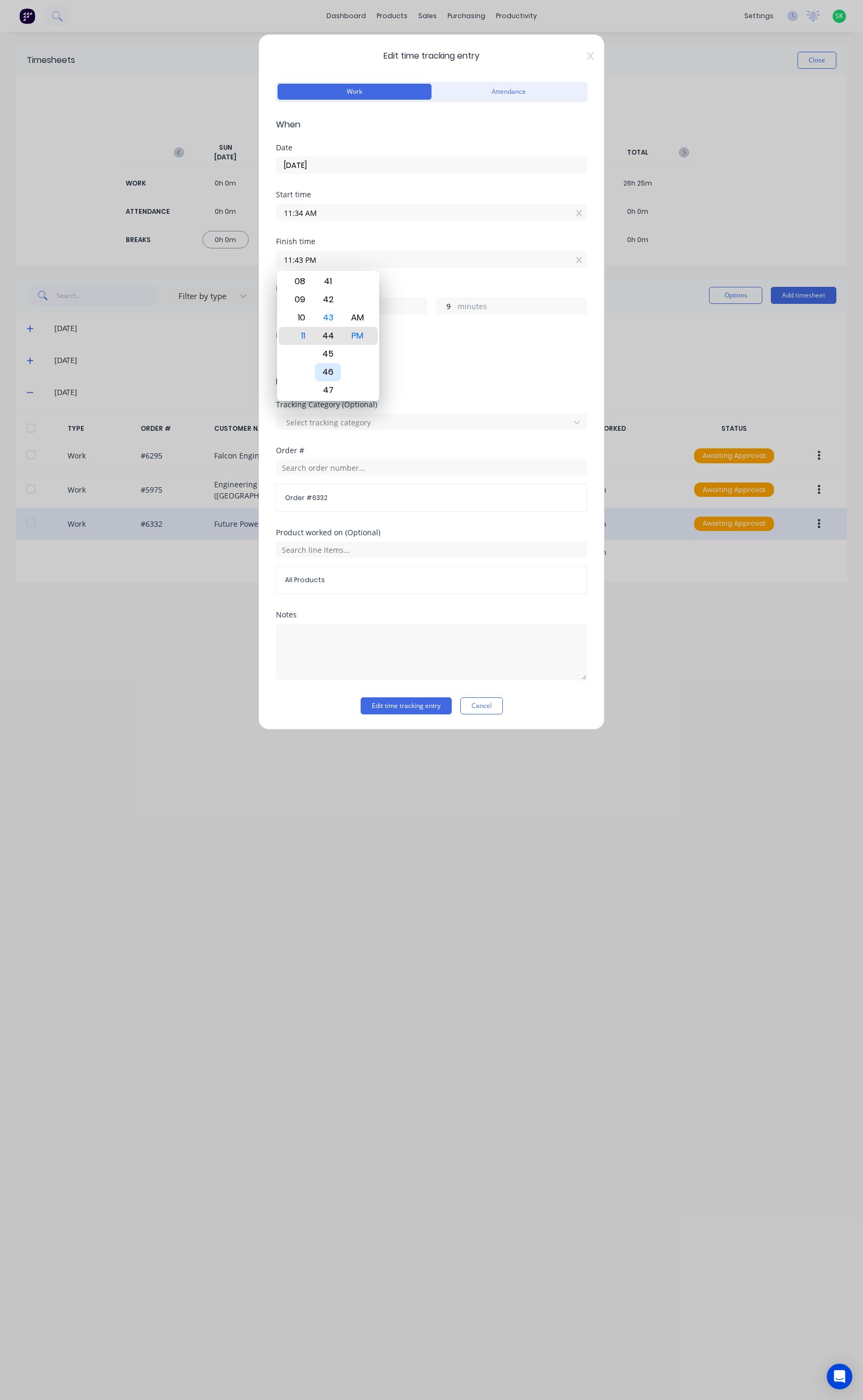
type input "10"
type input "11:45 PM"
type input "11"
click at [359, 318] on div "AM" at bounding box center [357, 318] width 26 height 18
type input "11:45 AM"
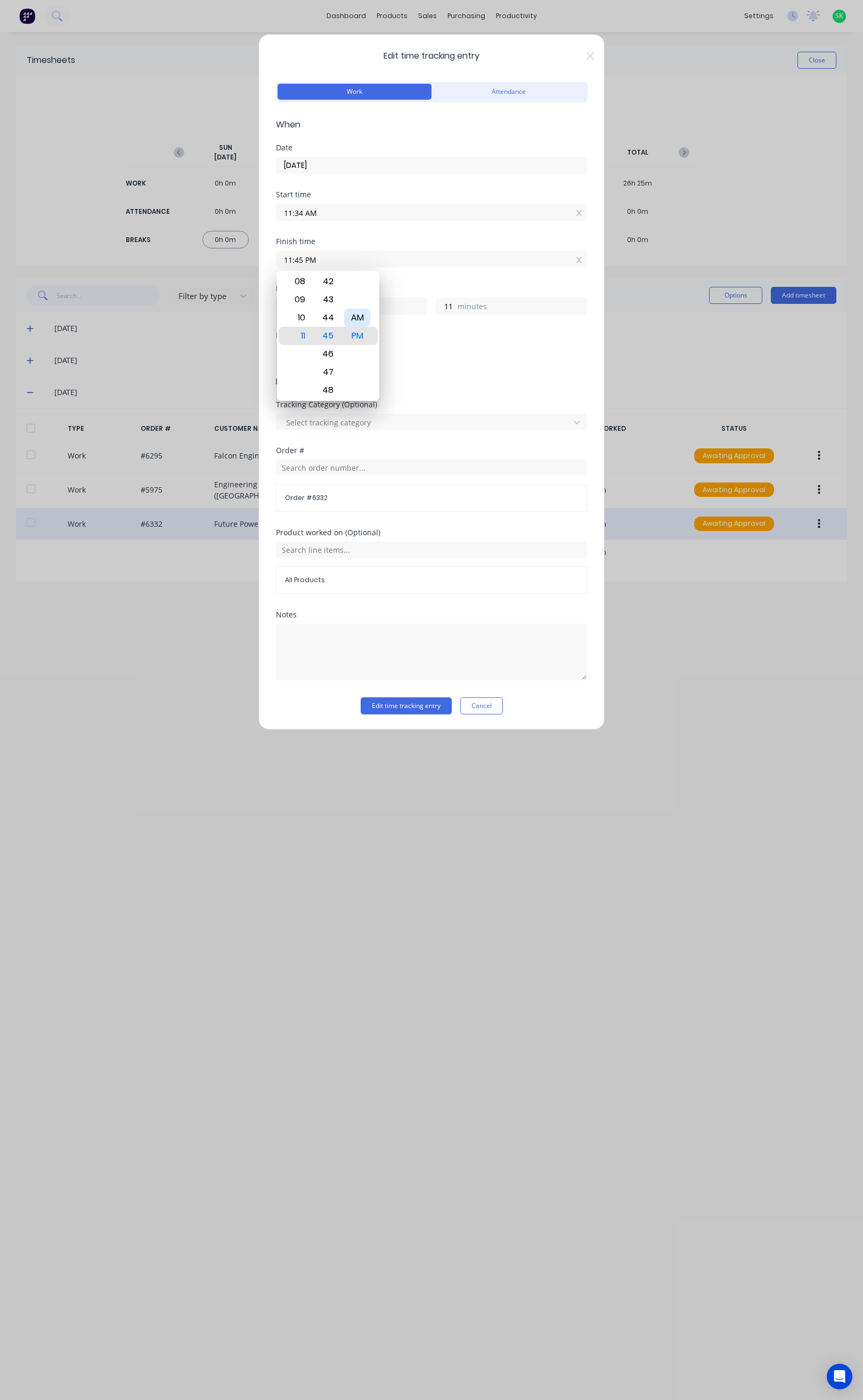
type input "0"
click at [421, 705] on button "Edit time tracking entry" at bounding box center [406, 705] width 91 height 17
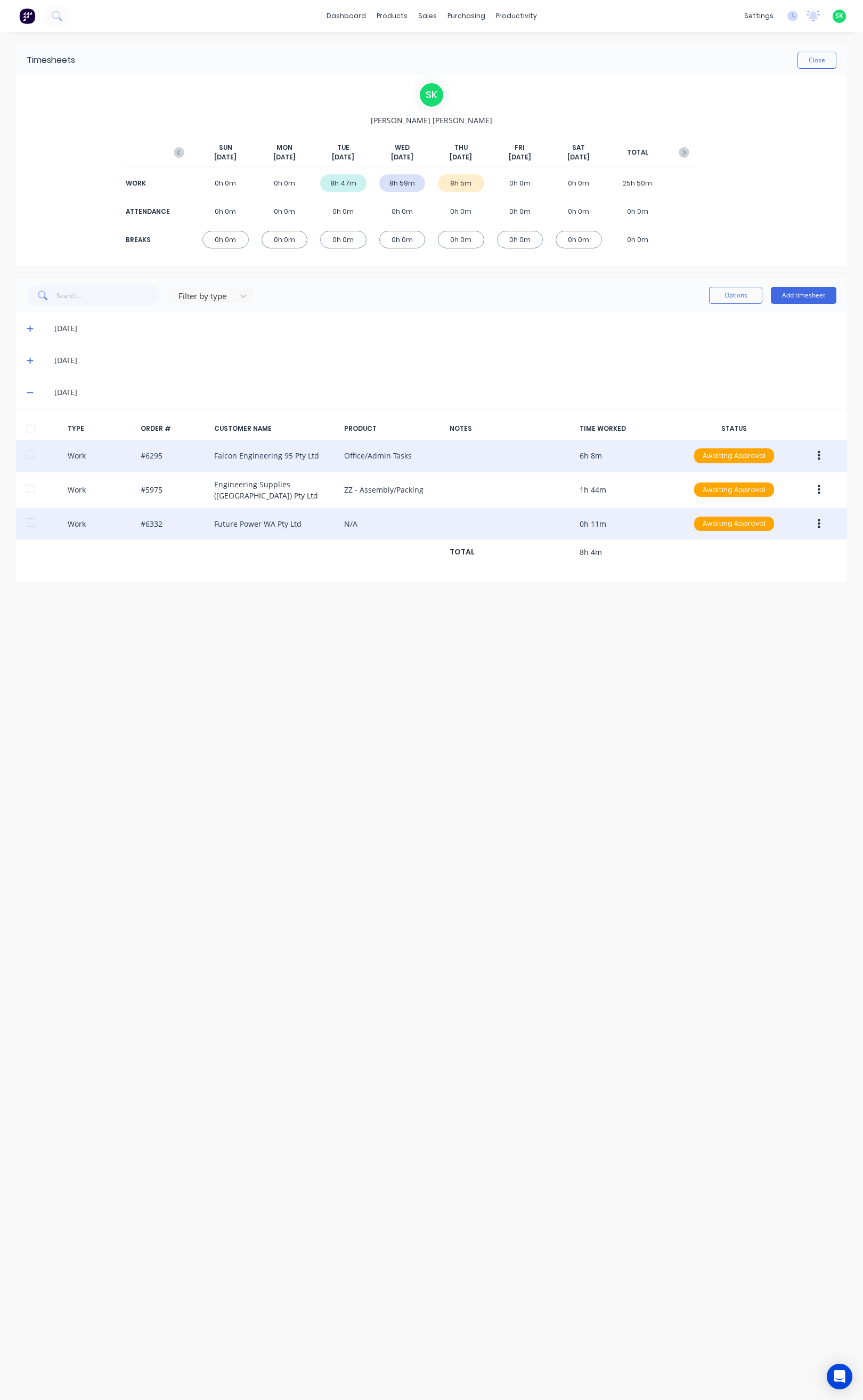
click at [820, 455] on icon "button" at bounding box center [819, 456] width 3 height 12
click at [771, 422] on div "Edit" at bounding box center [781, 415] width 82 height 16
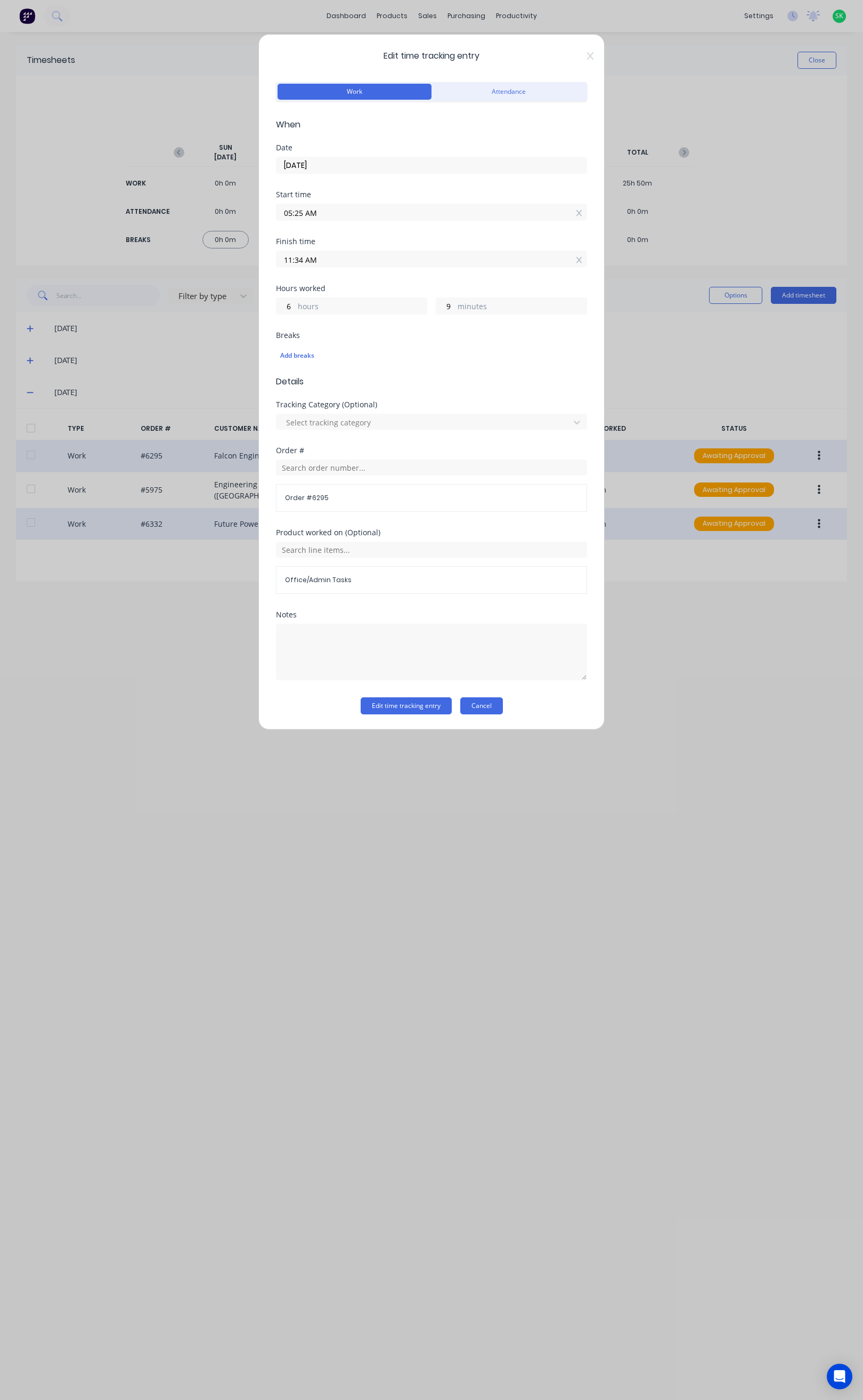
click at [486, 707] on button "Cancel" at bounding box center [482, 705] width 43 height 17
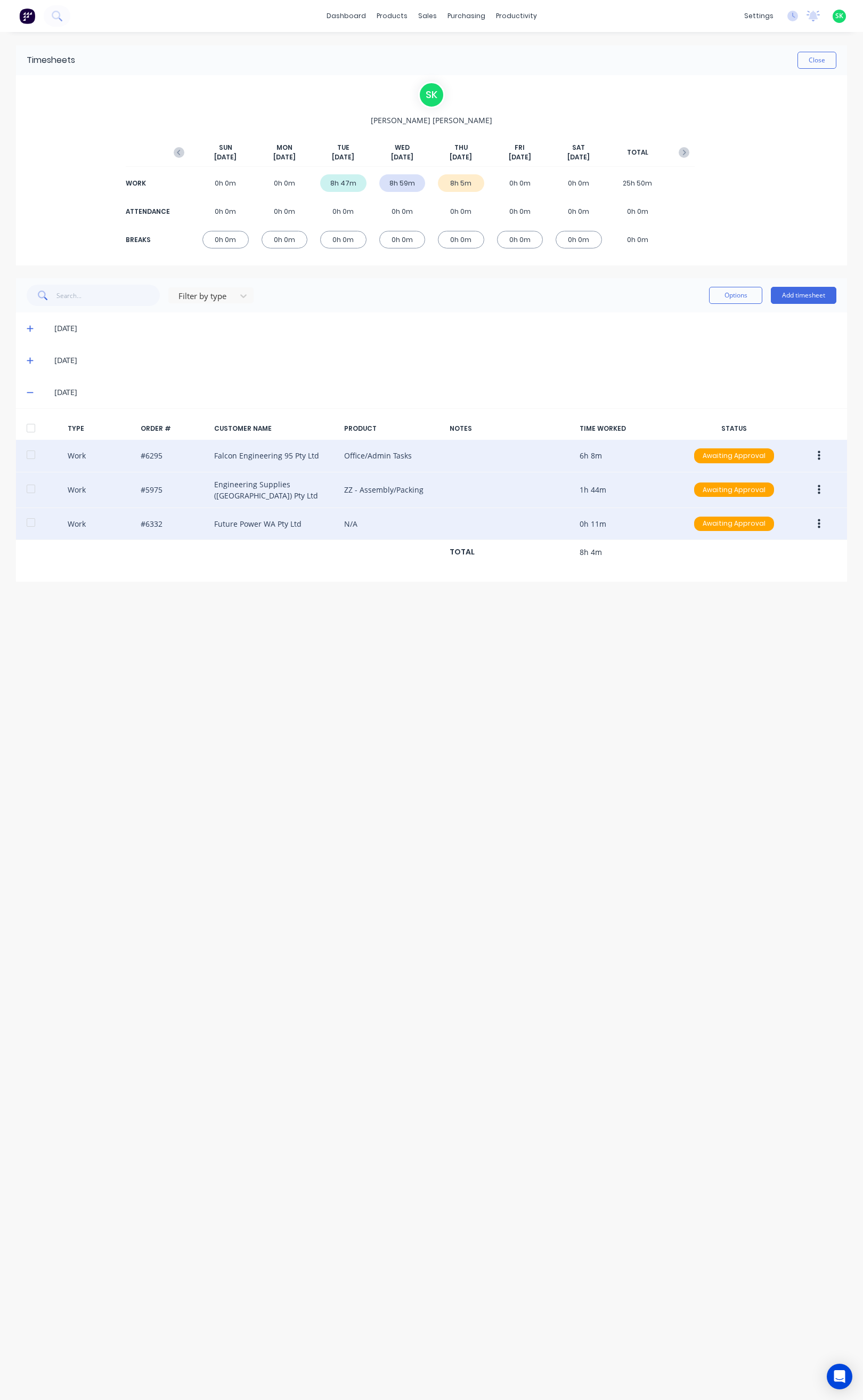
click at [530, 490] on div "Work #5975 Engineering Supplies (WA) Pty Ltd ZZ - Assembly/Packing 1h 44m Await…" at bounding box center [432, 490] width 831 height 35
click at [821, 486] on button "button" at bounding box center [819, 490] width 25 height 19
click at [764, 450] on div "Edit" at bounding box center [781, 449] width 82 height 16
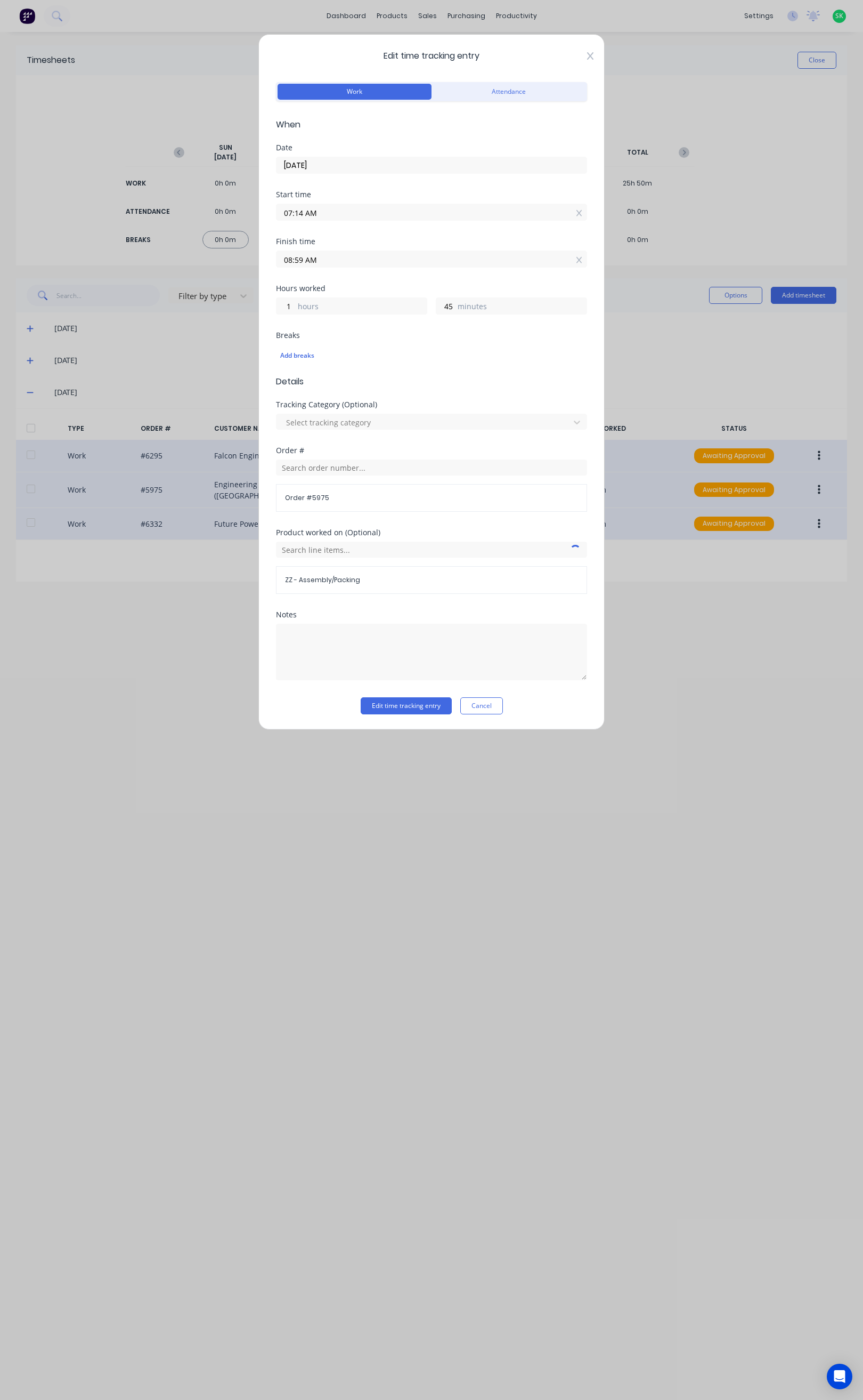
click at [591, 53] on icon at bounding box center [591, 56] width 7 height 9
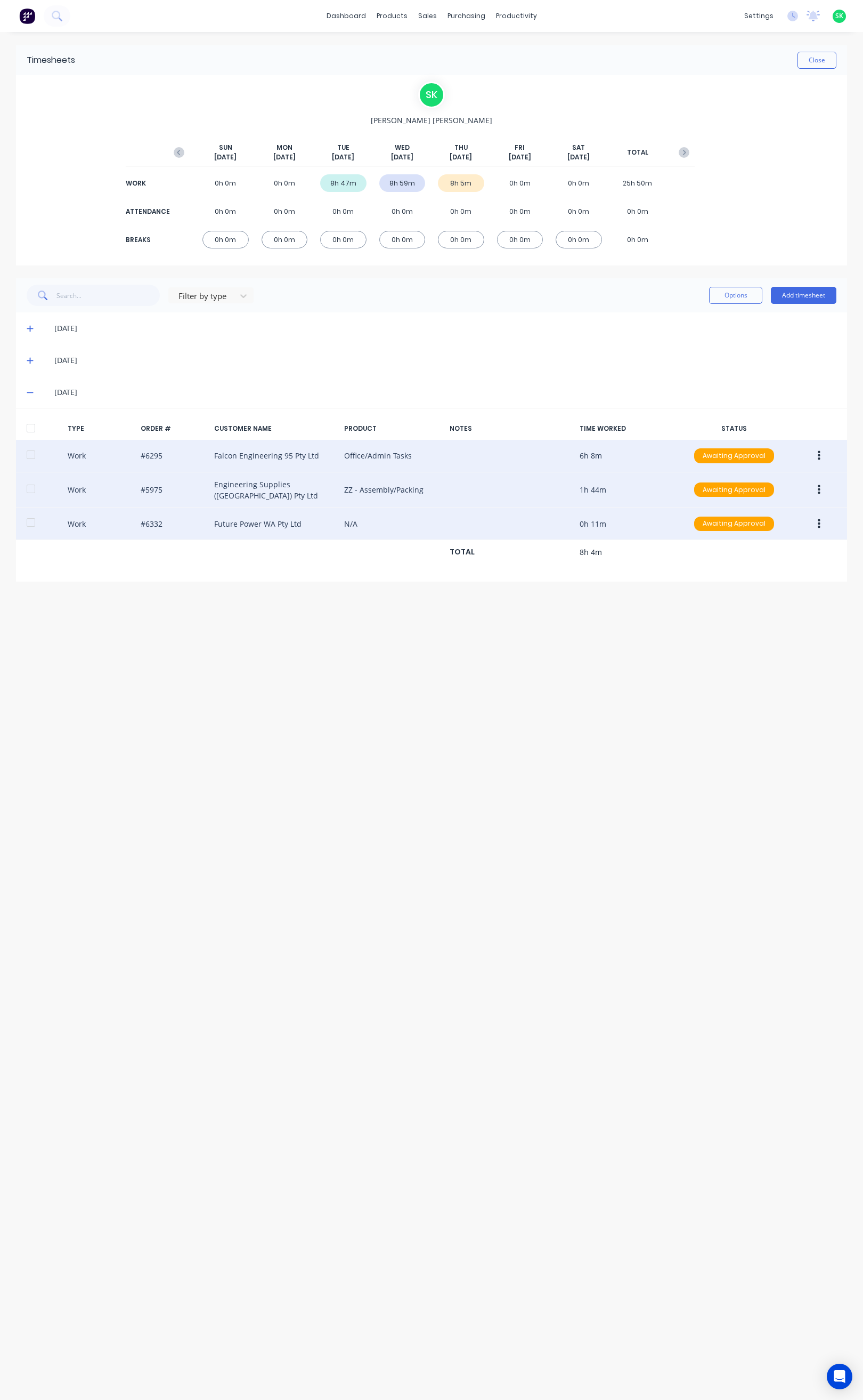
click at [822, 521] on button "button" at bounding box center [819, 524] width 25 height 19
click at [780, 491] on button "Edit" at bounding box center [781, 483] width 101 height 21
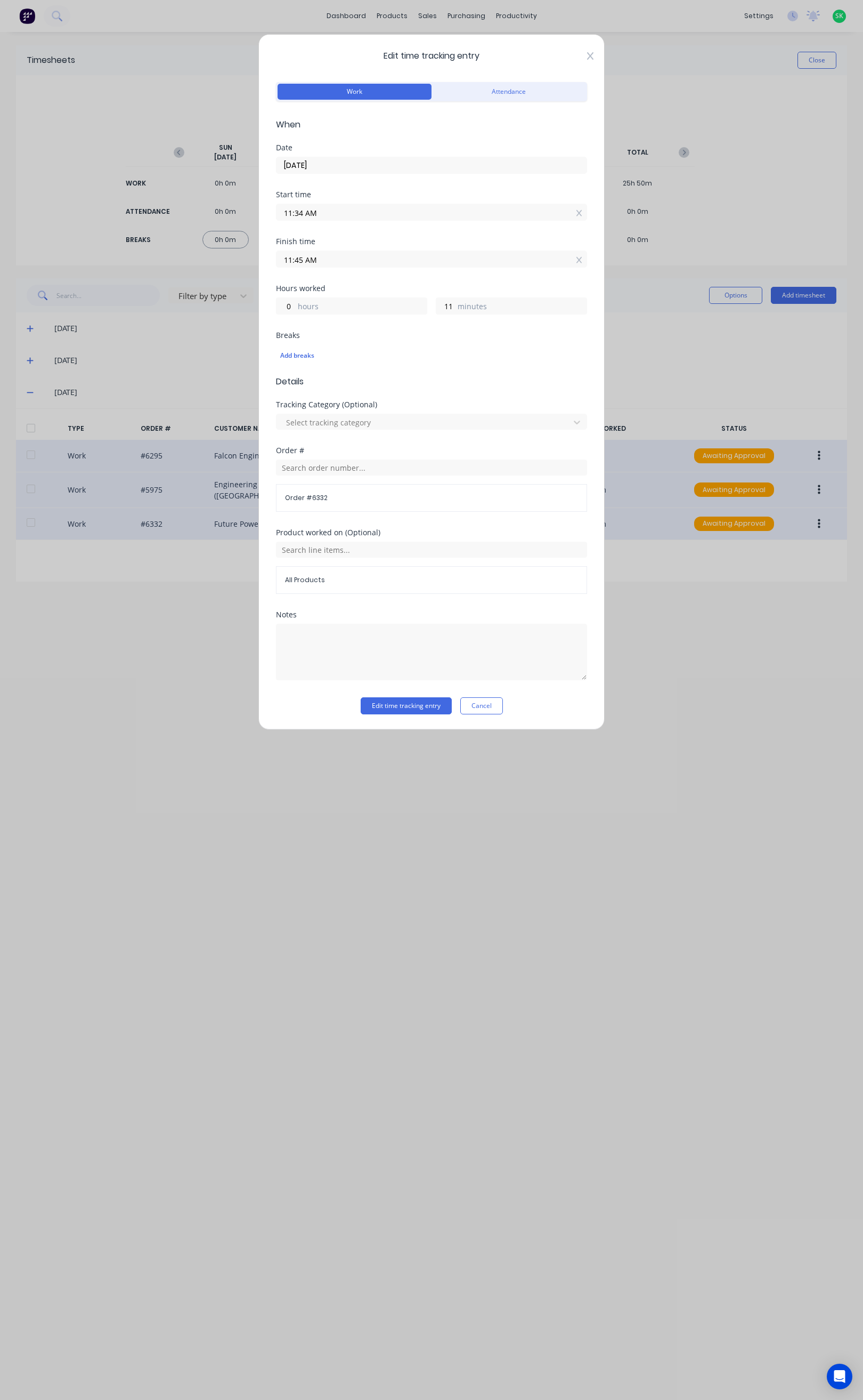
click at [588, 55] on icon at bounding box center [591, 56] width 7 height 7
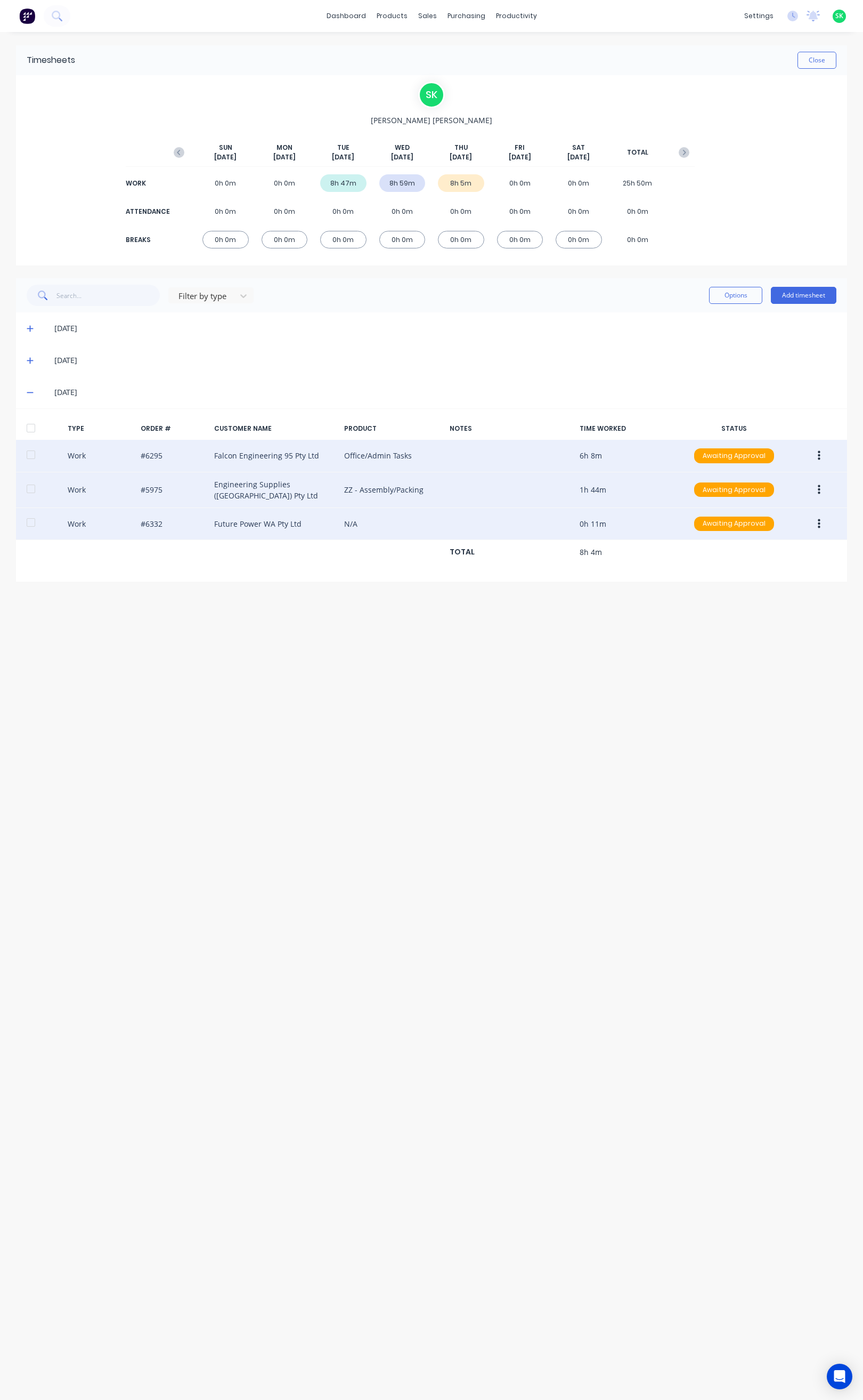
click at [820, 450] on icon "button" at bounding box center [819, 456] width 3 height 12
click at [784, 408] on div "Edit" at bounding box center [781, 415] width 82 height 16
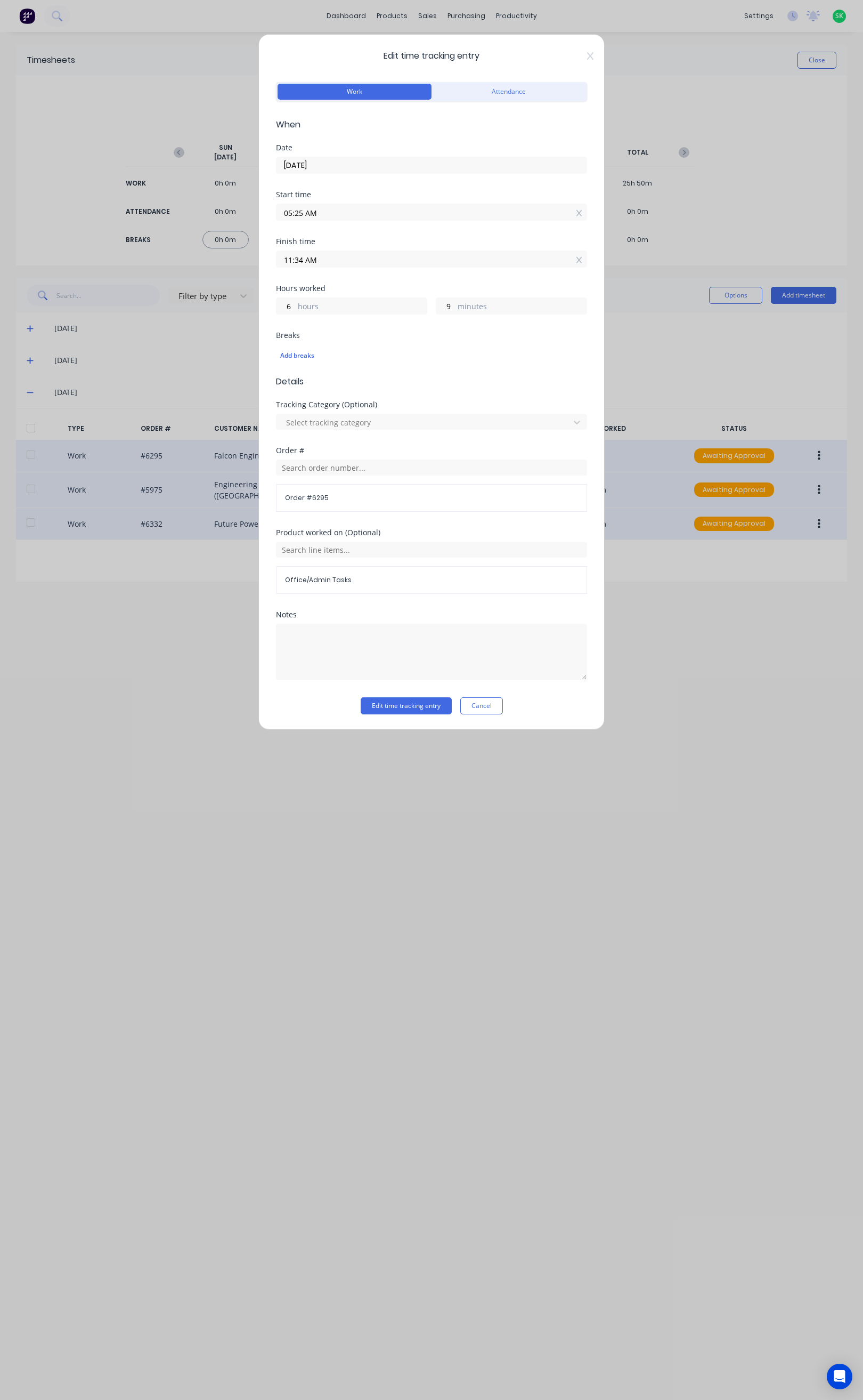
drag, startPoint x: 670, startPoint y: 712, endPoint x: 664, endPoint y: 710, distance: 6.3
click at [672, 712] on div "Edit time tracking entry Work Attendance When Date 02/10/2025 Start time 05:25 …" at bounding box center [431, 700] width 863 height 1400
click at [488, 710] on button "Cancel" at bounding box center [482, 705] width 43 height 17
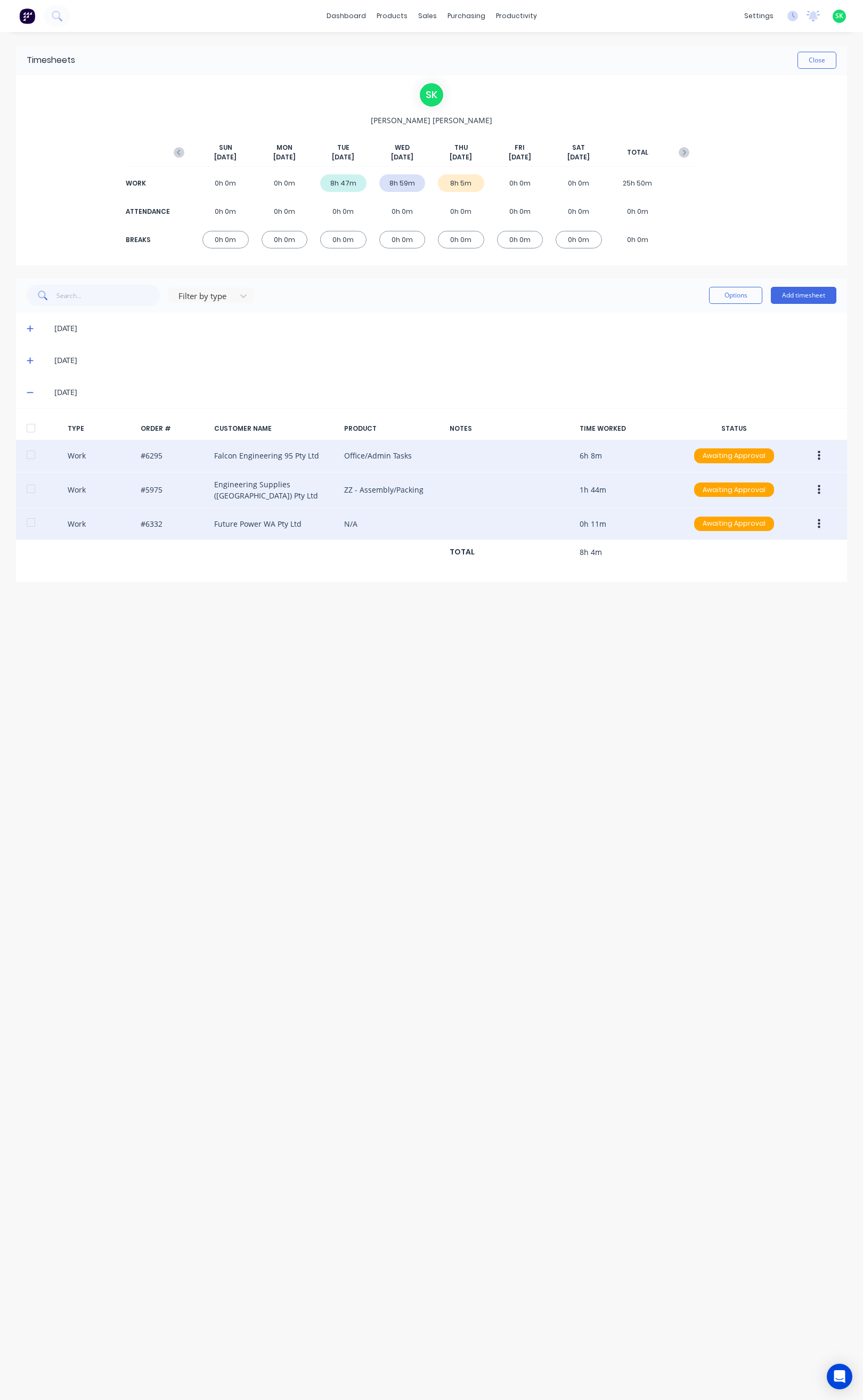
click at [585, 695] on div "Timesheets Close S K Stephen Kane SUN Sep 28th MON Sep 29th TUE Sep 30th WED Oc…" at bounding box center [431, 705] width 853 height 1347
click at [444, 795] on div "Timesheets Close S K Stephen Kane SUN Sep 28th MON Sep 29th TUE Sep 30th WED Oc…" at bounding box center [431, 705] width 853 height 1347
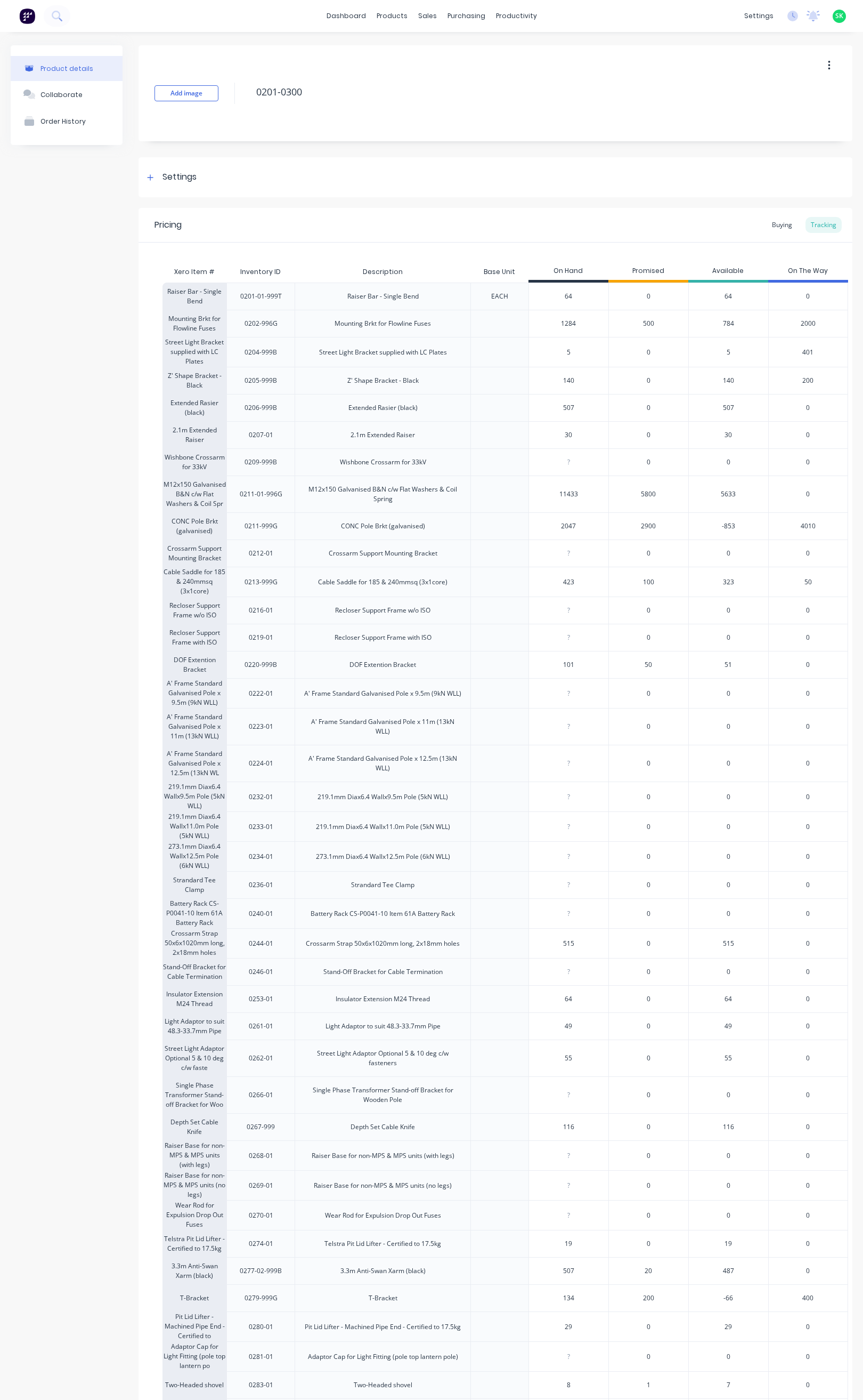
scroll to position [162, 0]
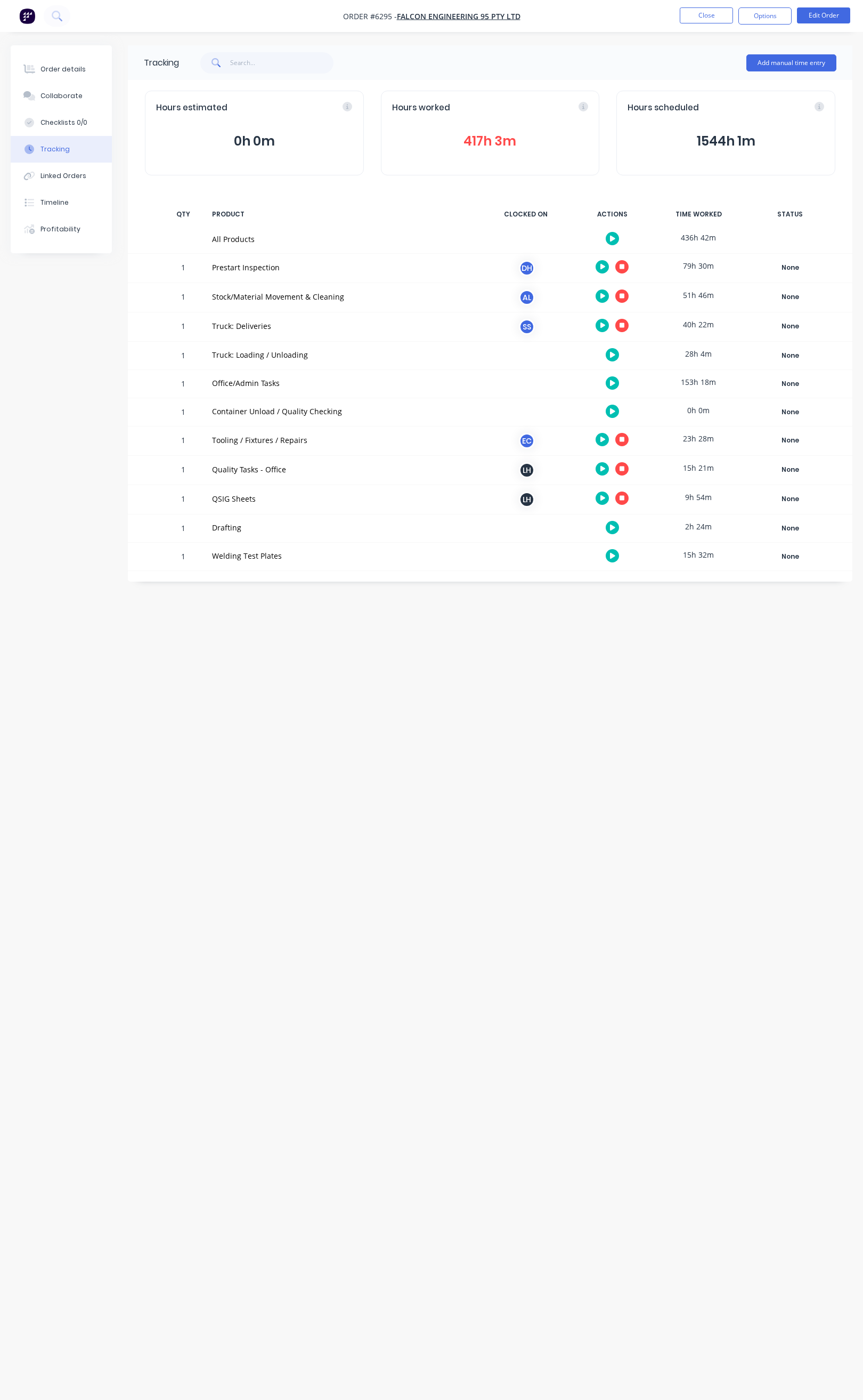
click at [611, 410] on icon "button" at bounding box center [613, 411] width 5 height 6
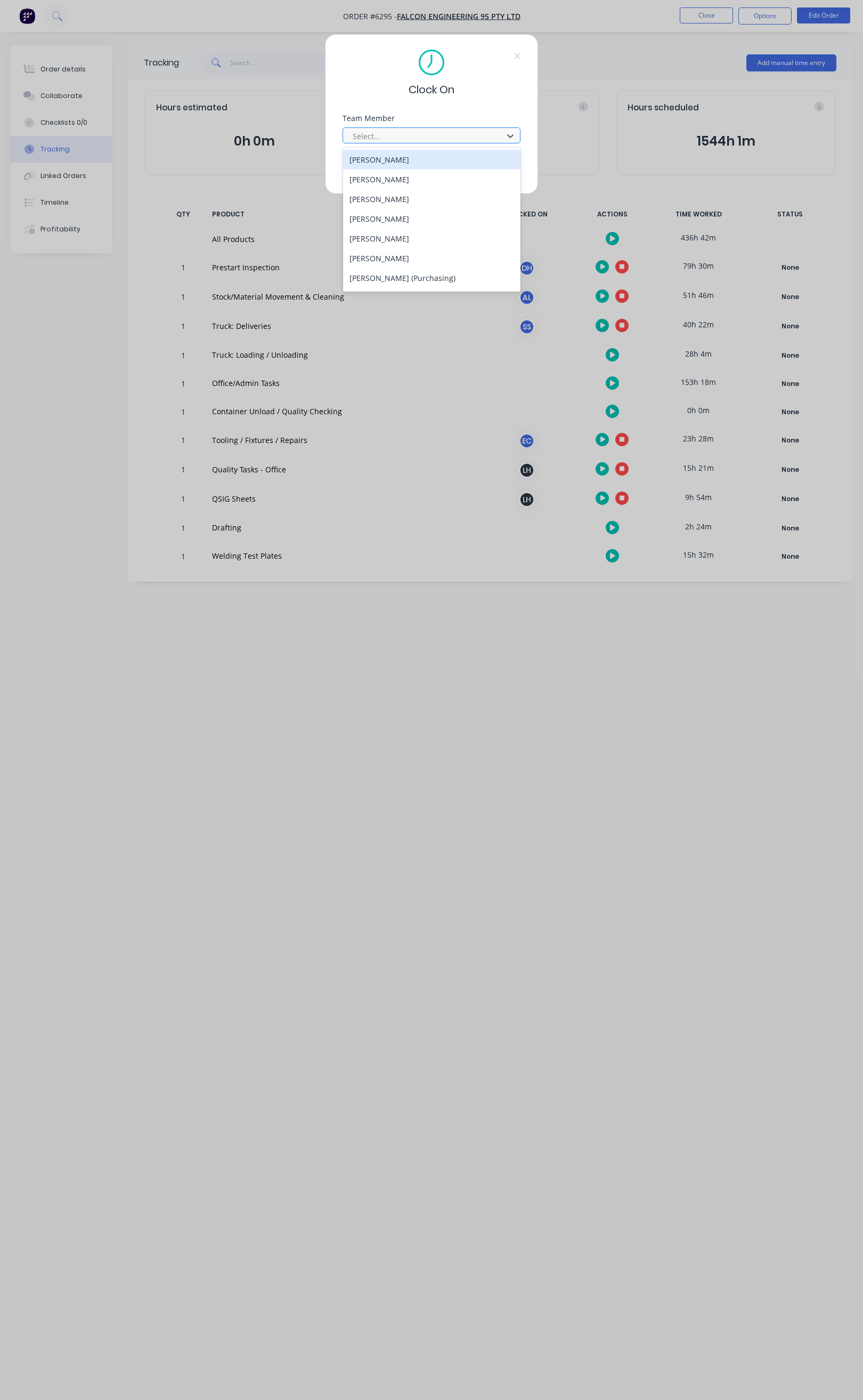
click at [435, 143] on div "Select..." at bounding box center [424, 136] width 152 height 16
type input "ste"
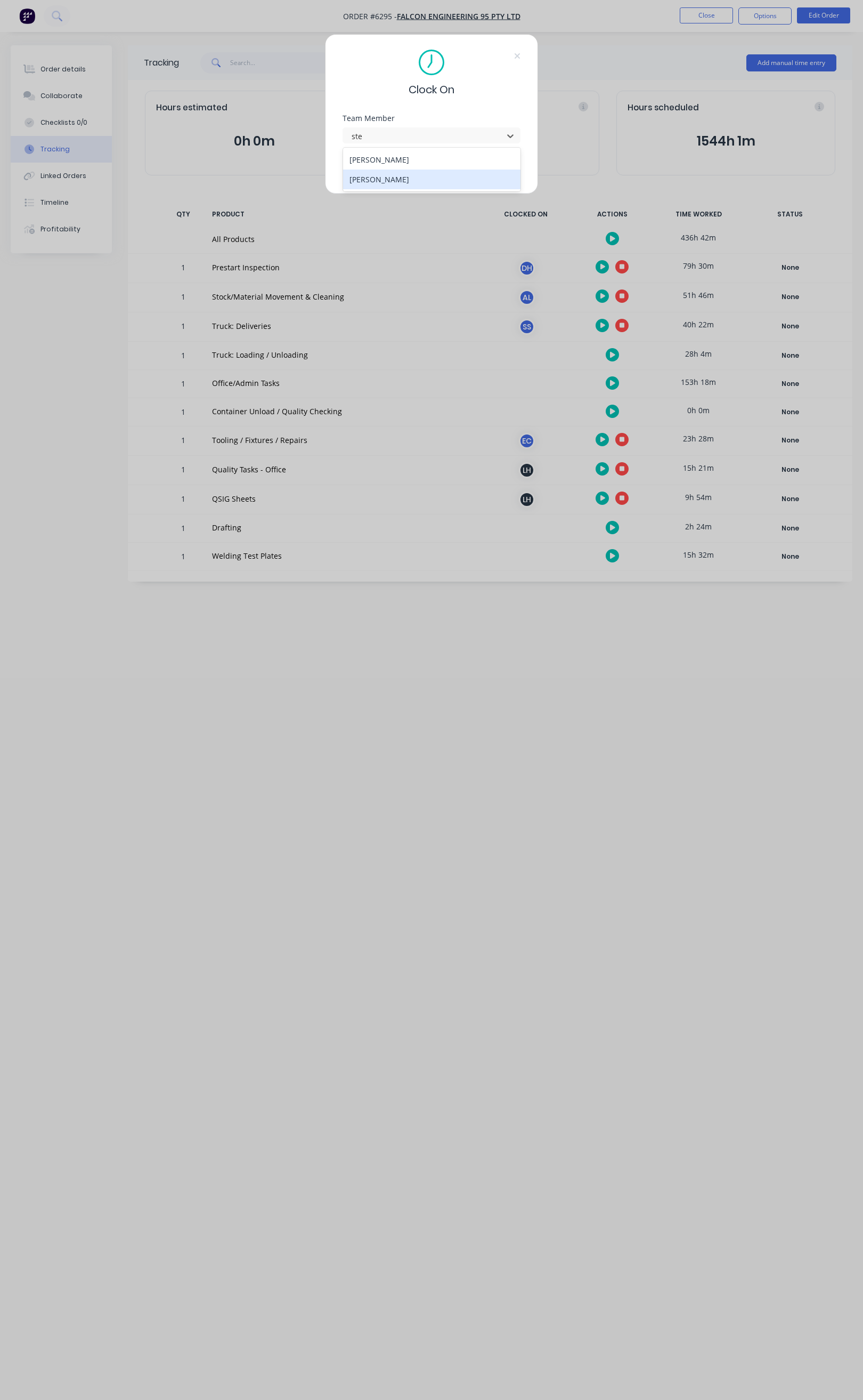
click at [402, 181] on div "[PERSON_NAME]" at bounding box center [432, 179] width 177 height 20
click at [403, 170] on button "Clock On" at bounding box center [398, 168] width 58 height 17
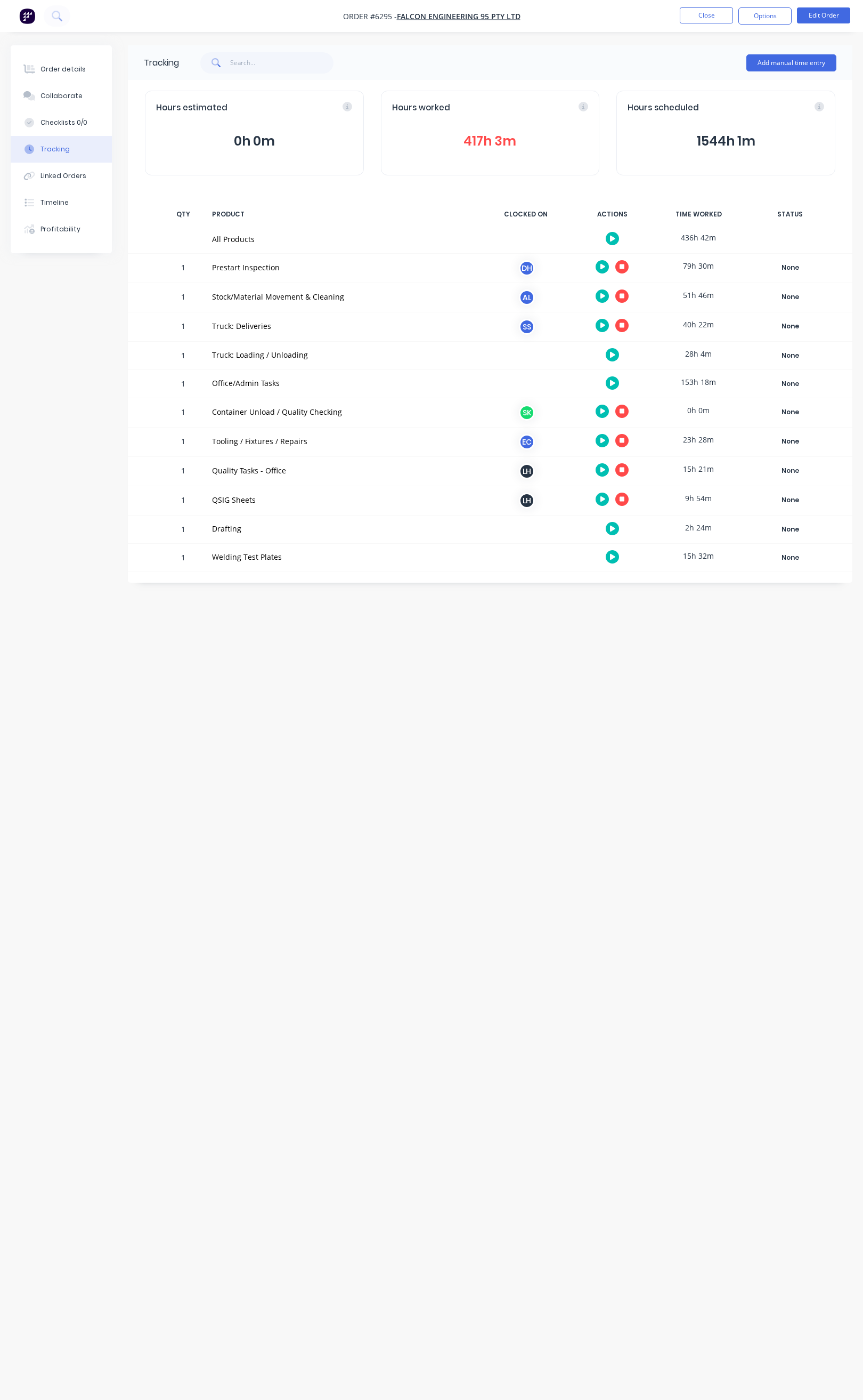
click at [622, 410] on icon "button" at bounding box center [622, 411] width 5 height 5
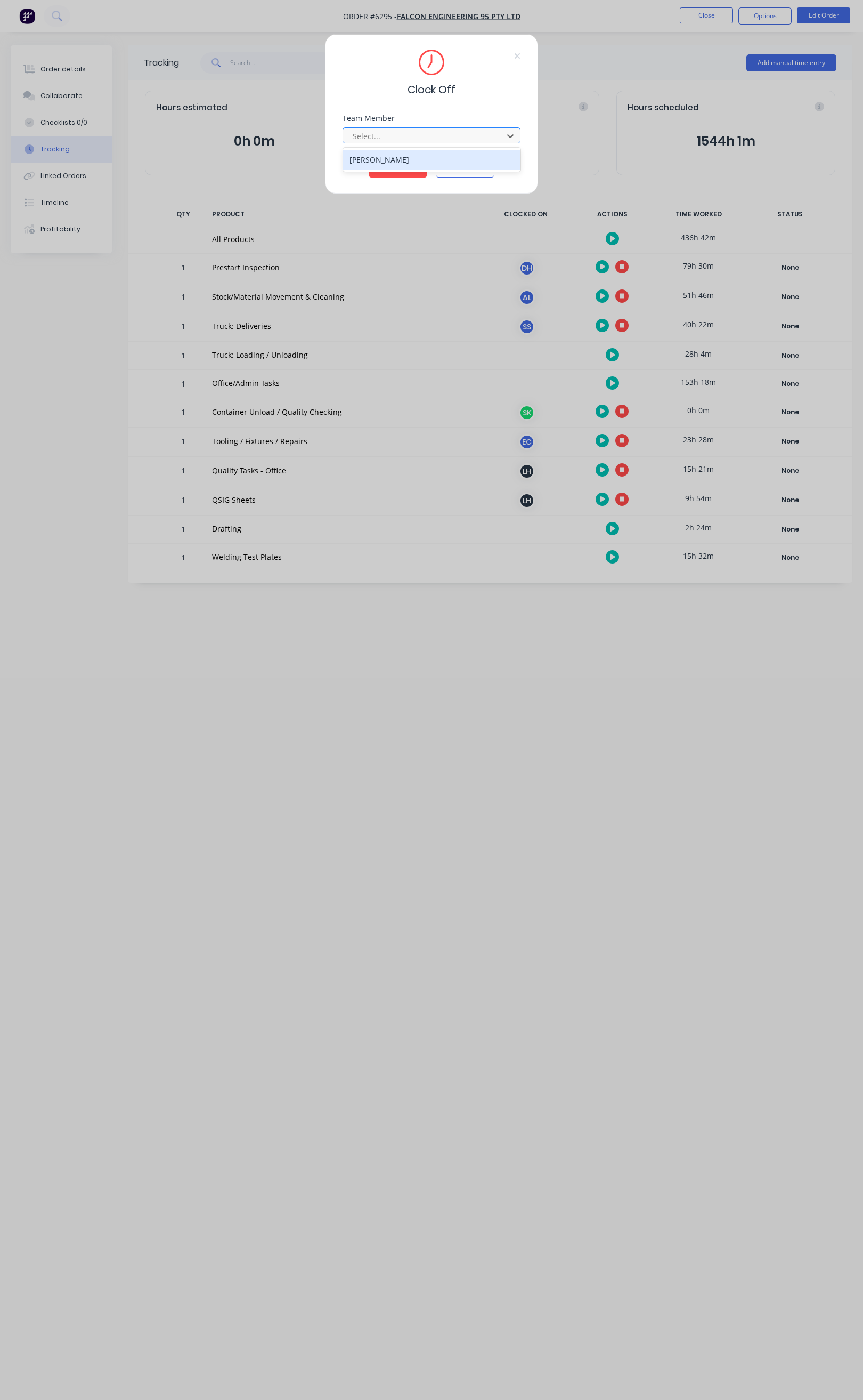
click at [409, 137] on div at bounding box center [424, 136] width 146 height 13
click at [396, 166] on div "[PERSON_NAME]" at bounding box center [432, 159] width 177 height 20
click at [405, 170] on button "Clock Off" at bounding box center [398, 168] width 58 height 17
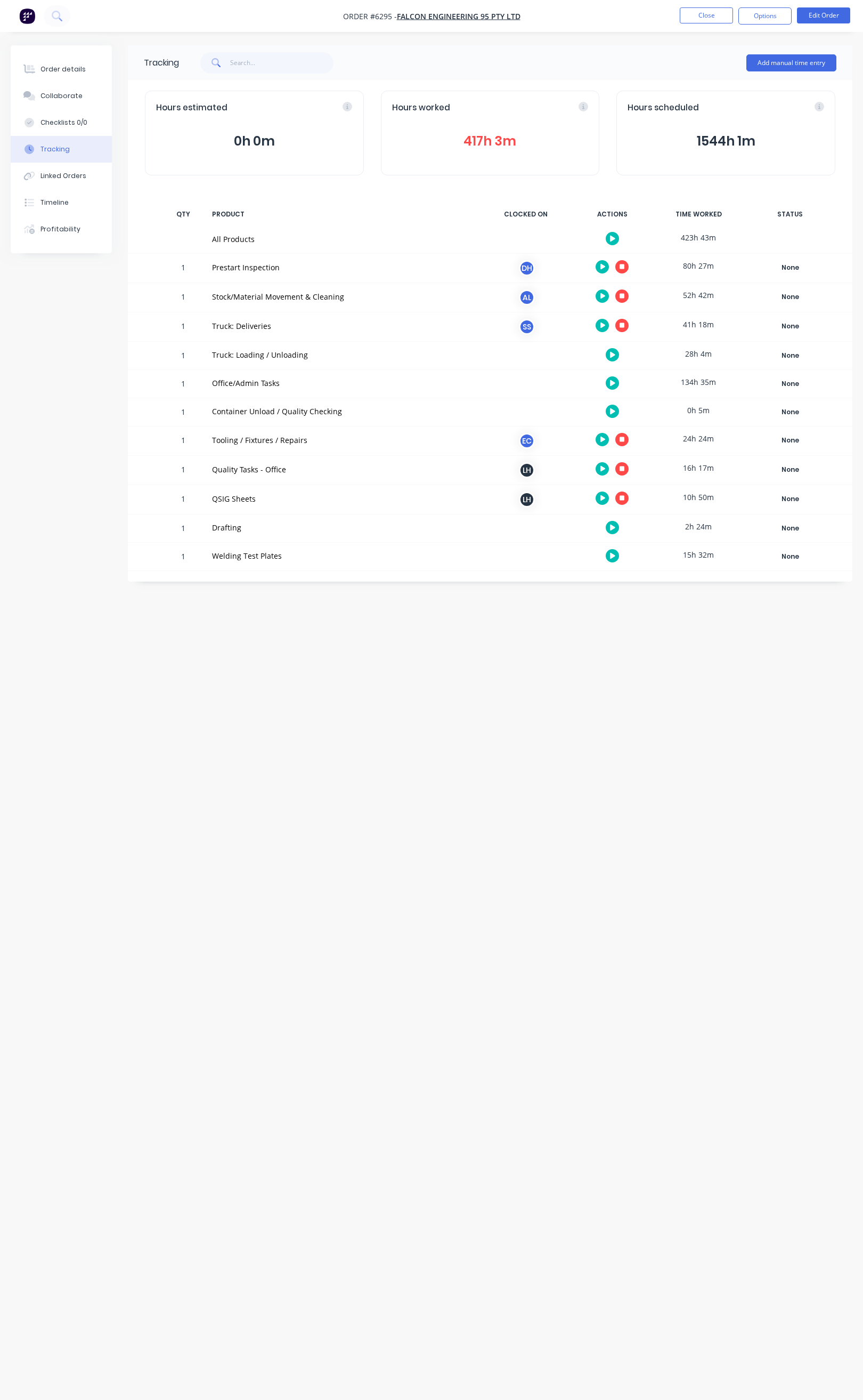
click at [605, 295] on icon "button" at bounding box center [603, 295] width 5 height 7
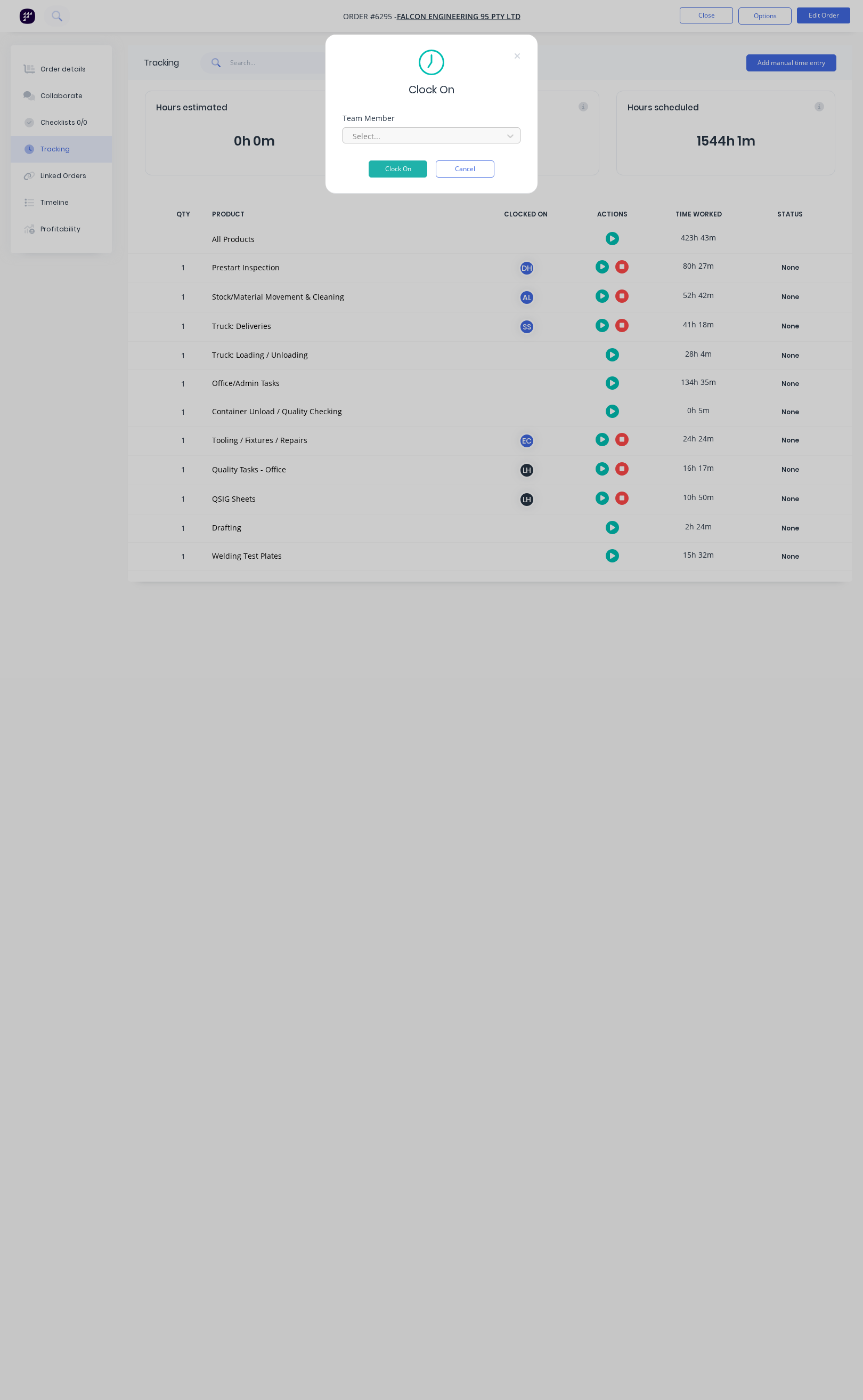
click at [403, 143] on div at bounding box center [424, 136] width 146 height 13
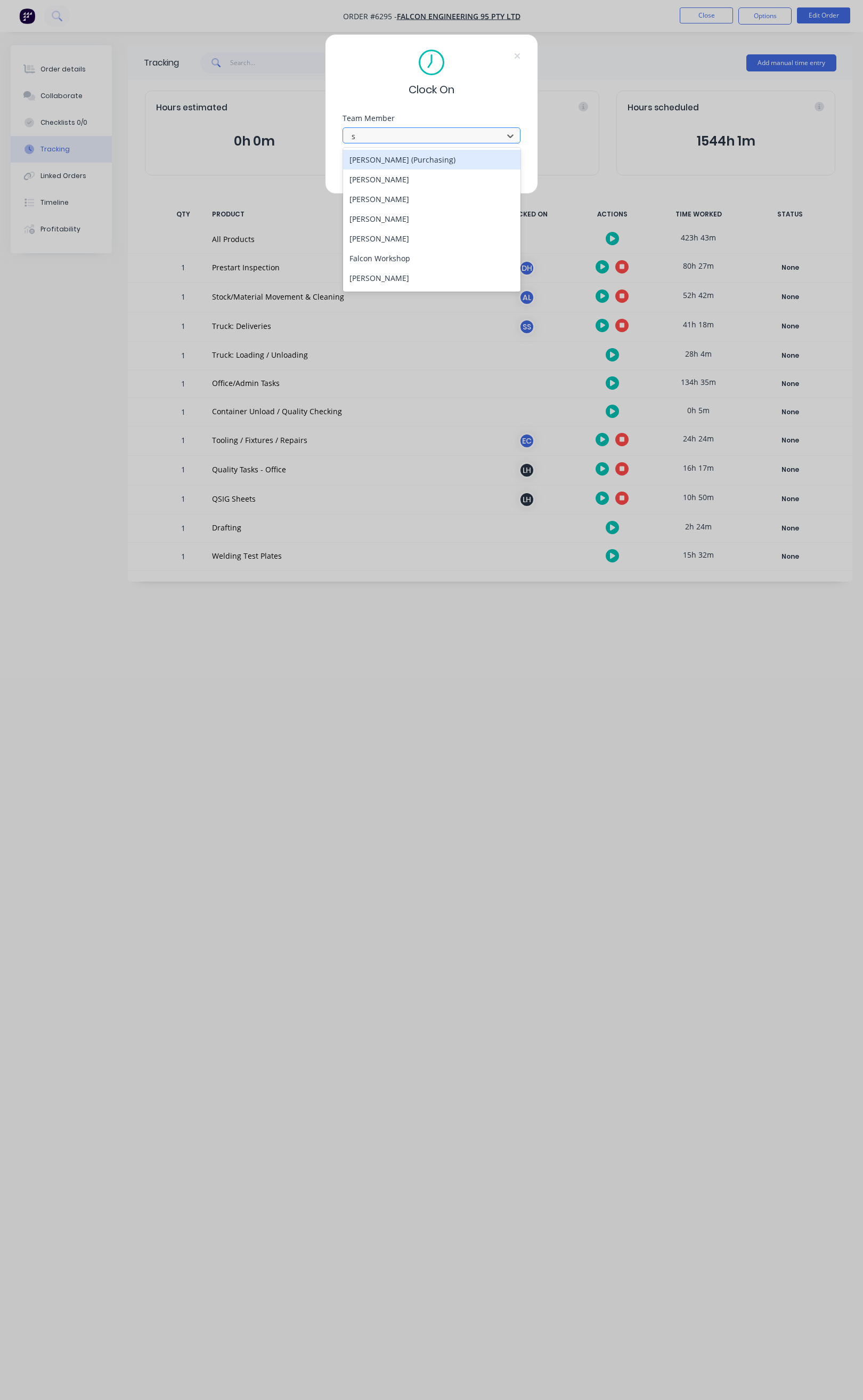
type input "st"
click at [396, 175] on div "[PERSON_NAME]" at bounding box center [432, 179] width 177 height 20
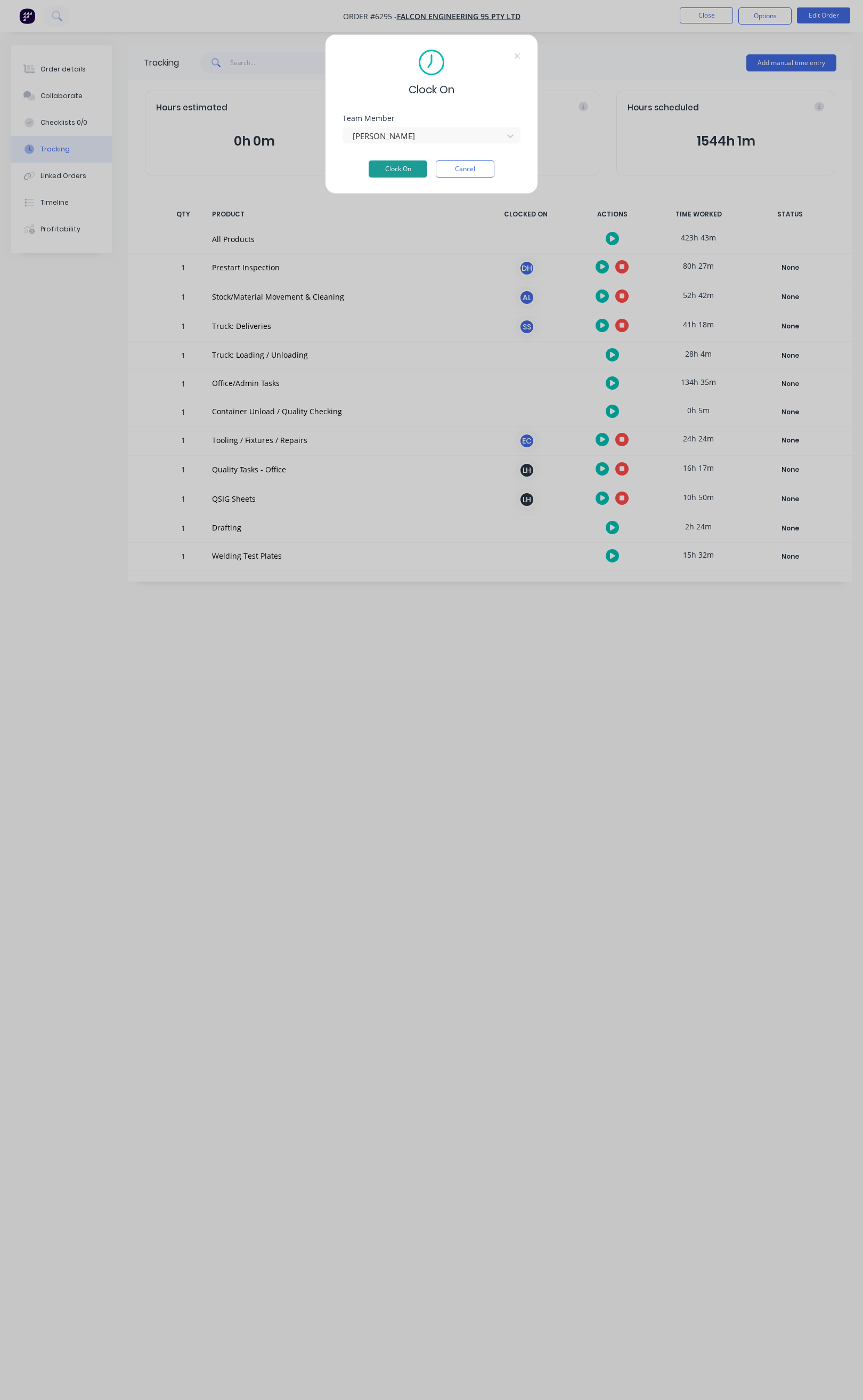
click at [399, 174] on button "Clock On" at bounding box center [398, 168] width 58 height 17
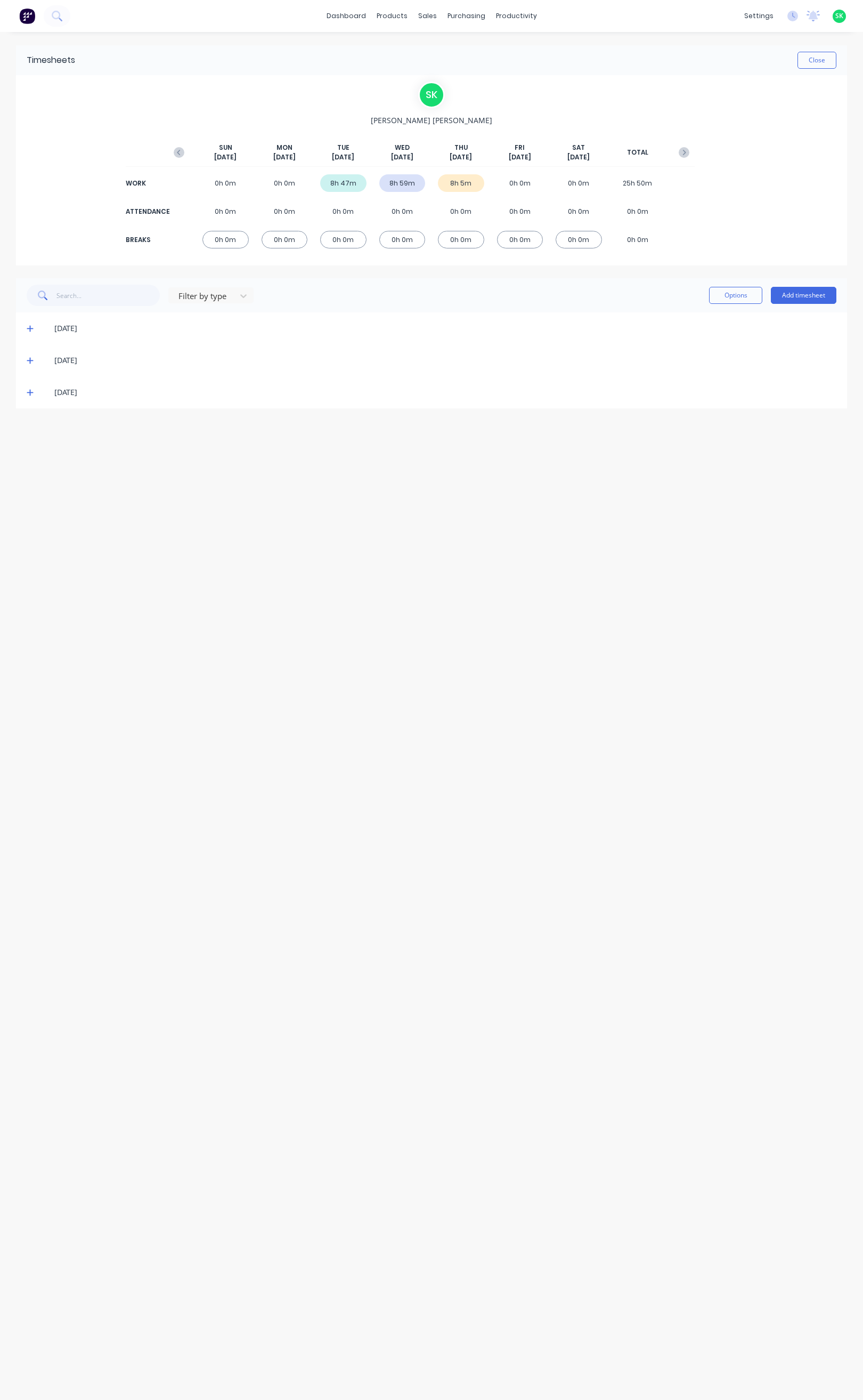
click at [30, 392] on icon at bounding box center [30, 393] width 7 height 7
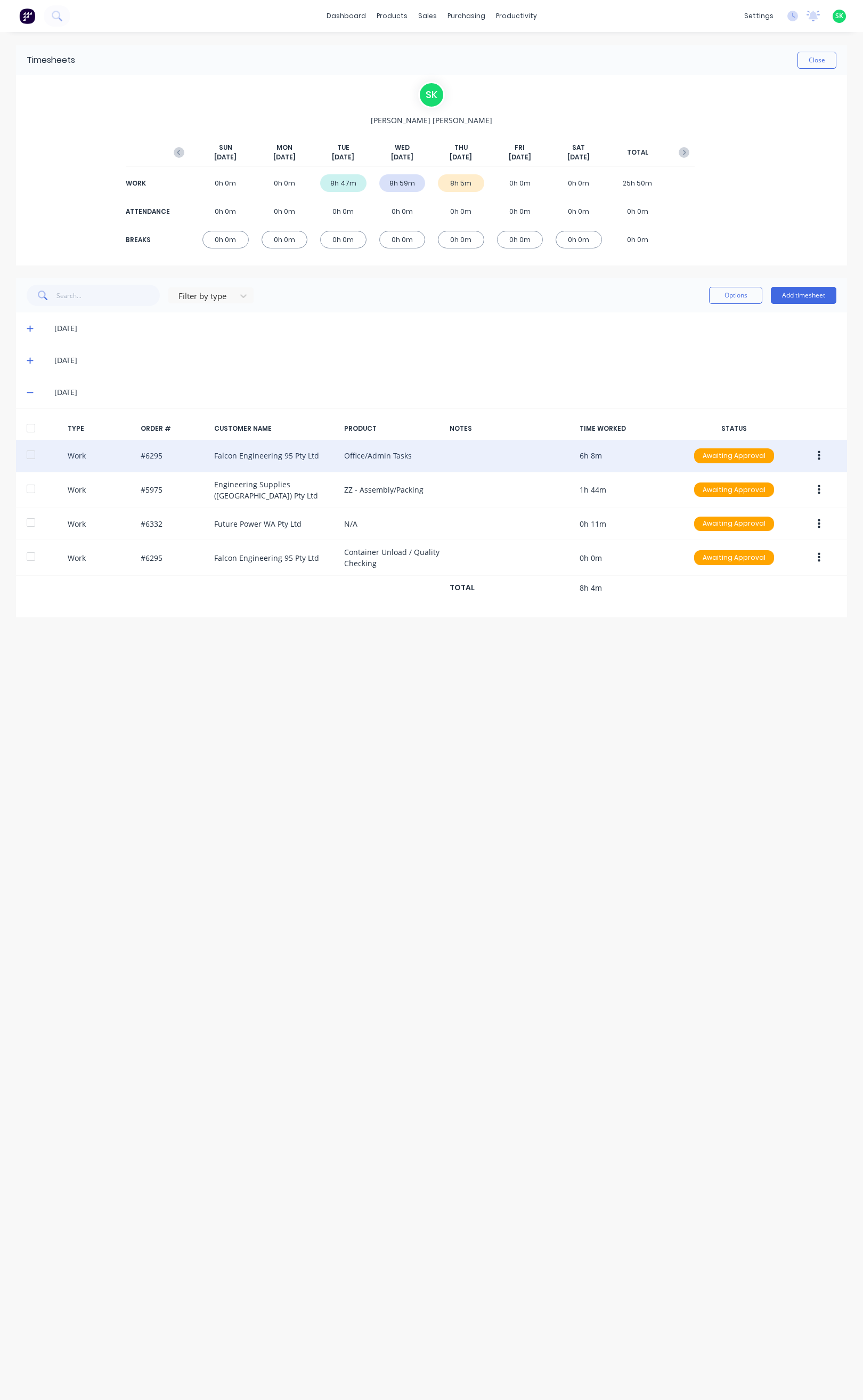
click at [819, 451] on icon "button" at bounding box center [819, 456] width 3 height 12
click at [781, 419] on div "Edit" at bounding box center [781, 415] width 82 height 16
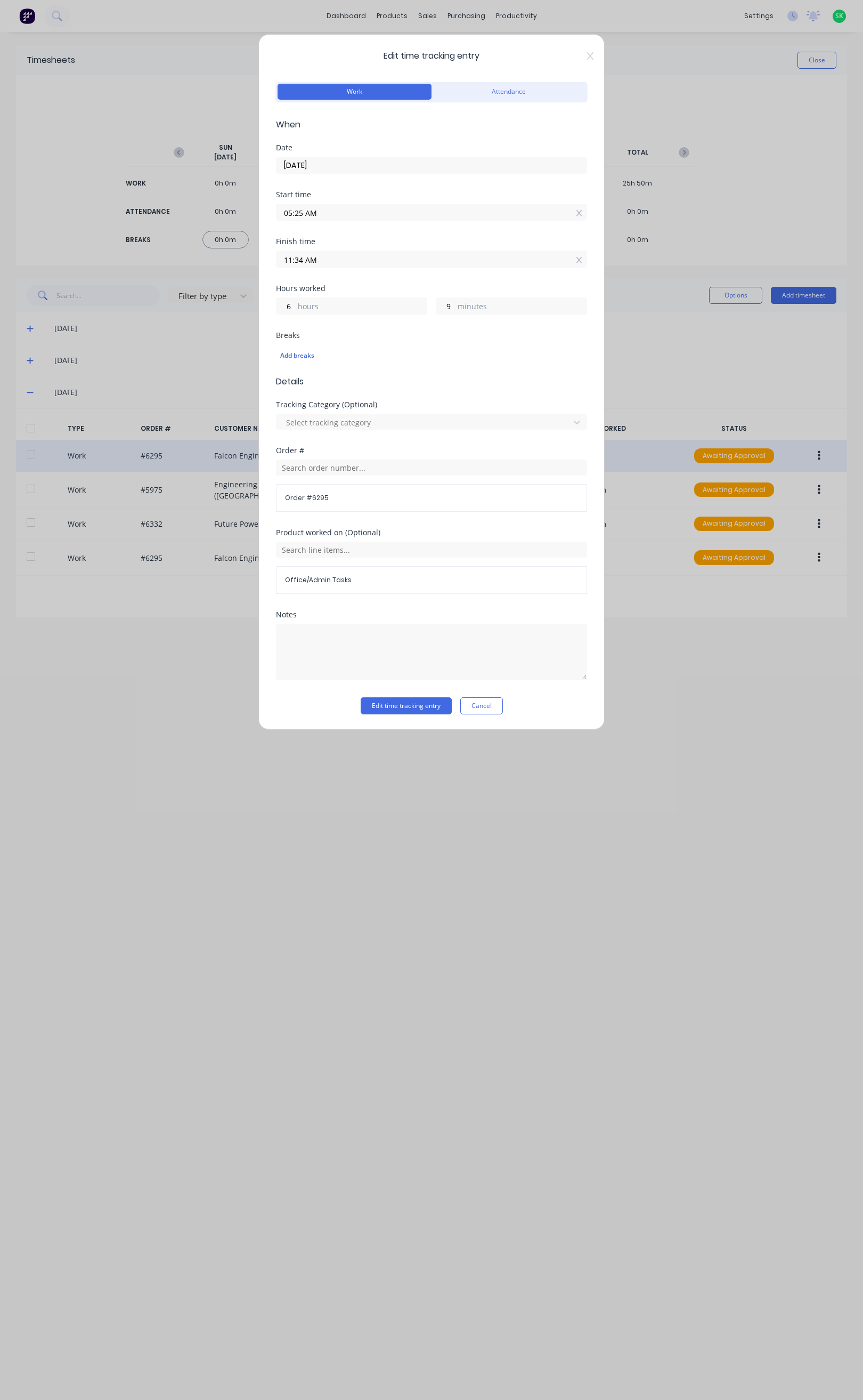
click at [292, 262] on input "11:34 AM" at bounding box center [432, 259] width 310 height 16
click at [302, 299] on div "09" at bounding box center [298, 299] width 26 height 18
type input "09:34 AM"
type input "4"
click at [417, 706] on button "Edit time tracking entry" at bounding box center [406, 705] width 91 height 17
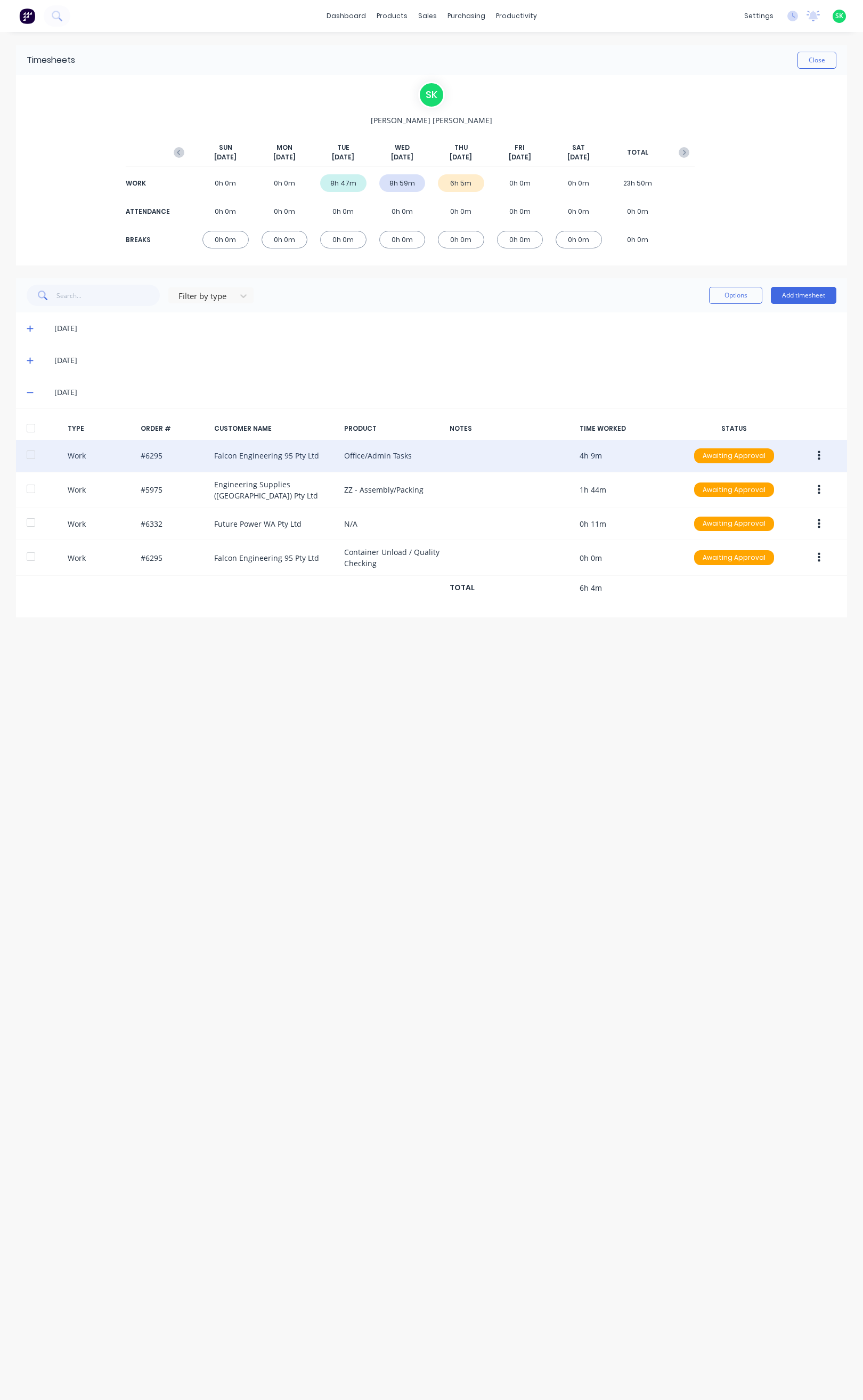
click at [32, 388] on icon at bounding box center [30, 392] width 7 height 7
